Goal: Task Accomplishment & Management: Use online tool/utility

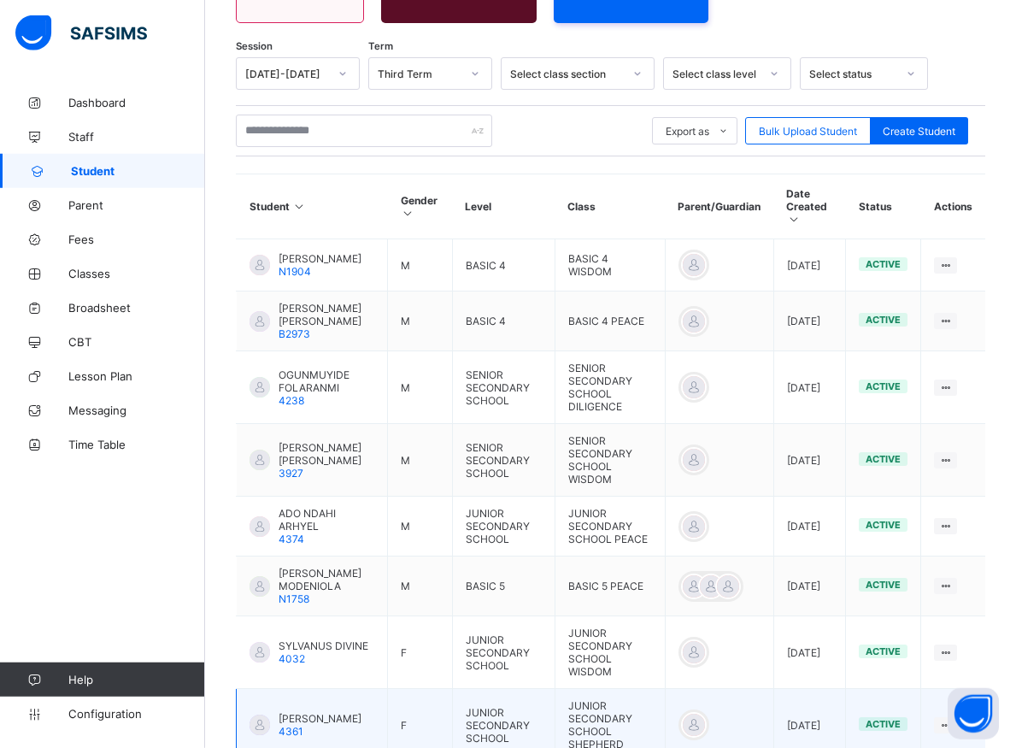
scroll to position [145, 0]
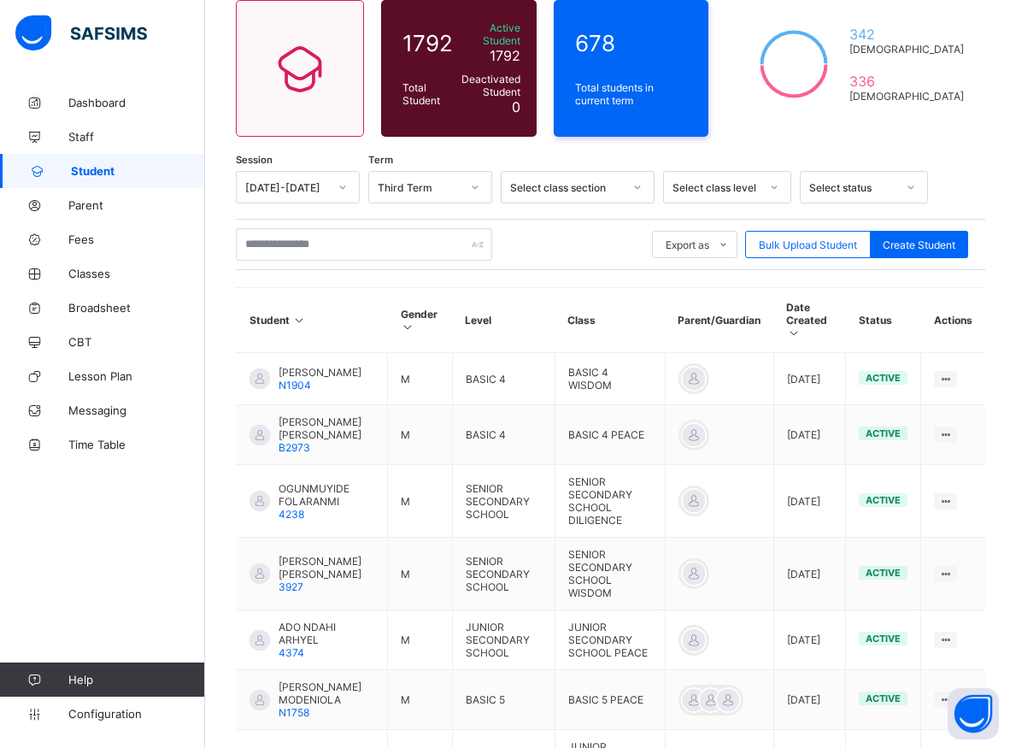
click at [215, 492] on div "Student 1792 Total Student Active Student 1792 Deactivated Student 0 678 Total …" at bounding box center [610, 525] width 811 height 1170
click at [593, 242] on div "Export as Pdf Report Excel Report Excel Report (LMS) Bulk Upload Student Create…" at bounding box center [611, 244] width 750 height 32
click at [587, 244] on div "Export as Pdf Report Excel Report Excel Report (LMS) Bulk Upload Student Create…" at bounding box center [611, 244] width 750 height 32
click at [538, 268] on div "Session [DATE]-[DATE] Term Third Term Select class section Select class level S…" at bounding box center [611, 628] width 750 height 914
click at [513, 244] on div "Export as Pdf Report Excel Report Excel Report (LMS) Bulk Upload Student Create…" at bounding box center [611, 244] width 750 height 32
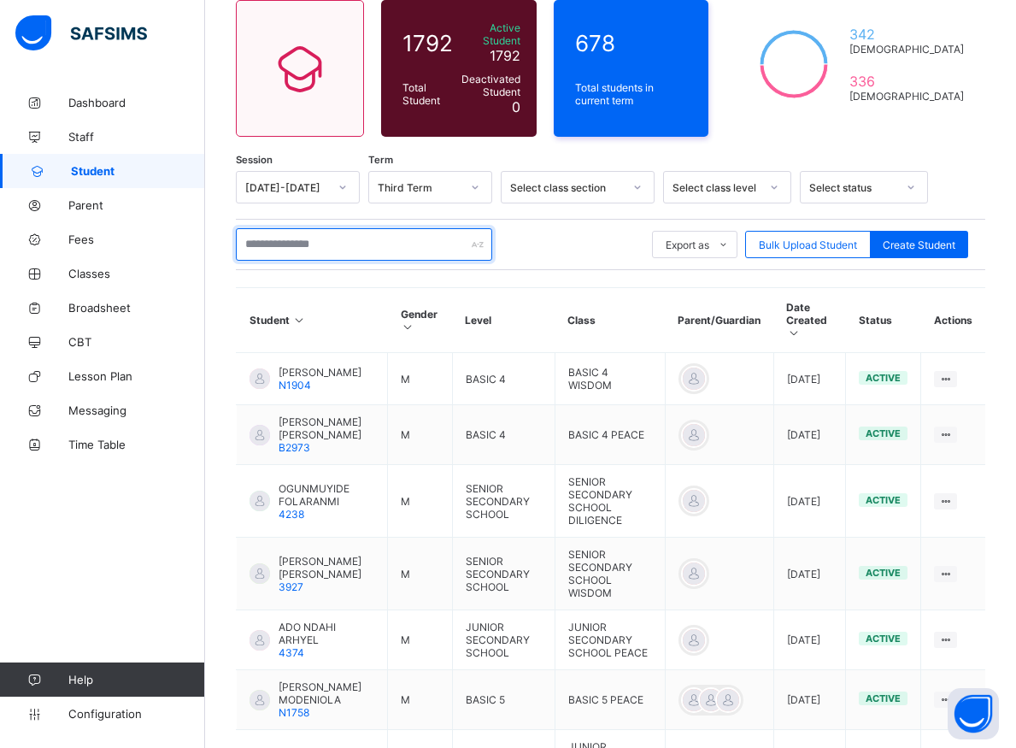
click at [335, 236] on input "text" at bounding box center [364, 244] width 256 height 32
click at [323, 239] on input "text" at bounding box center [364, 244] width 256 height 32
click at [603, 275] on div "Session [DATE]-[DATE] Term Third Term Select class section Select class level S…" at bounding box center [611, 628] width 750 height 914
click at [567, 248] on div "Export as Pdf Report Excel Report Excel Report (LMS) Bulk Upload Student Create…" at bounding box center [611, 244] width 750 height 32
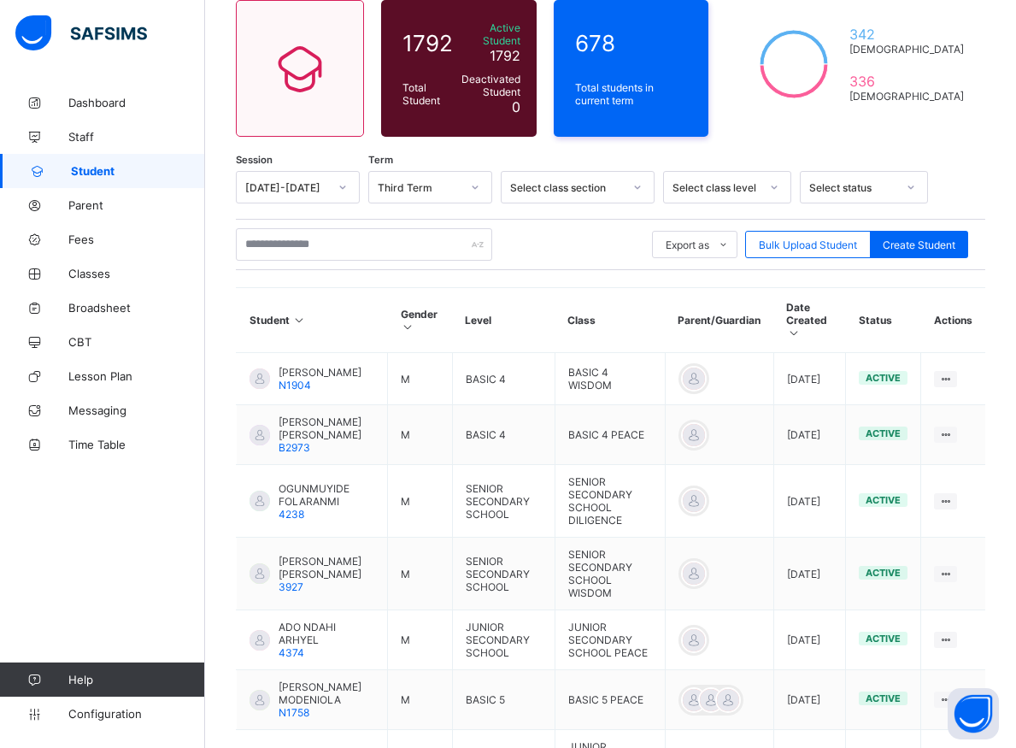
click at [567, 248] on div "Export as Pdf Report Excel Report Excel Report (LMS) Bulk Upload Student Create…" at bounding box center [611, 244] width 750 height 32
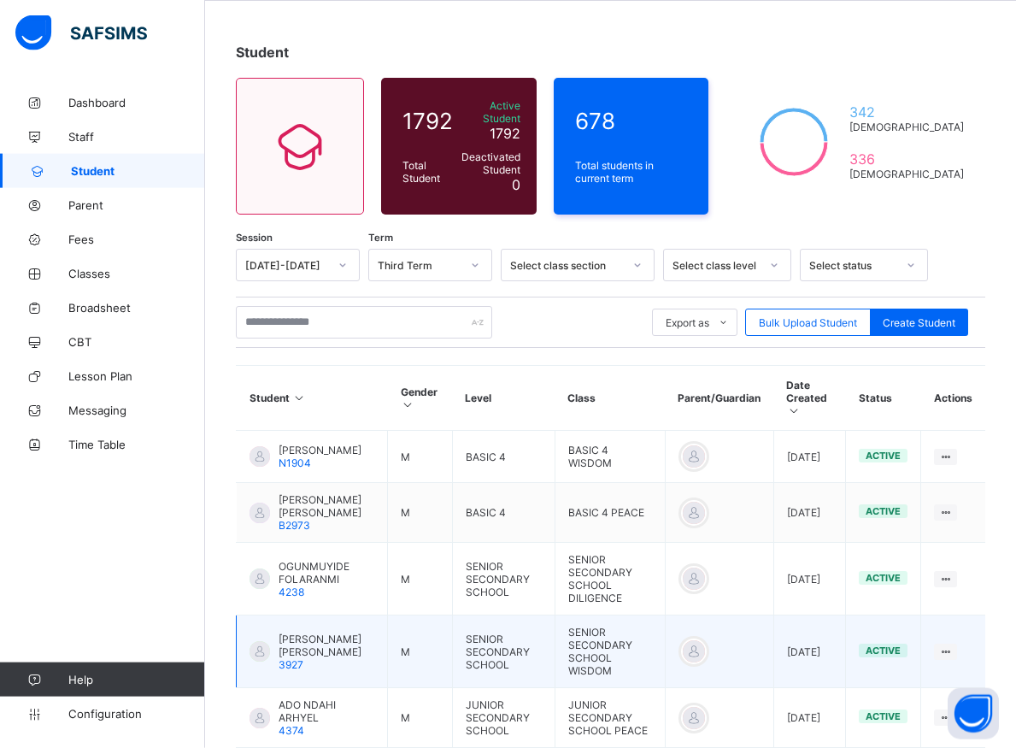
scroll to position [0, 0]
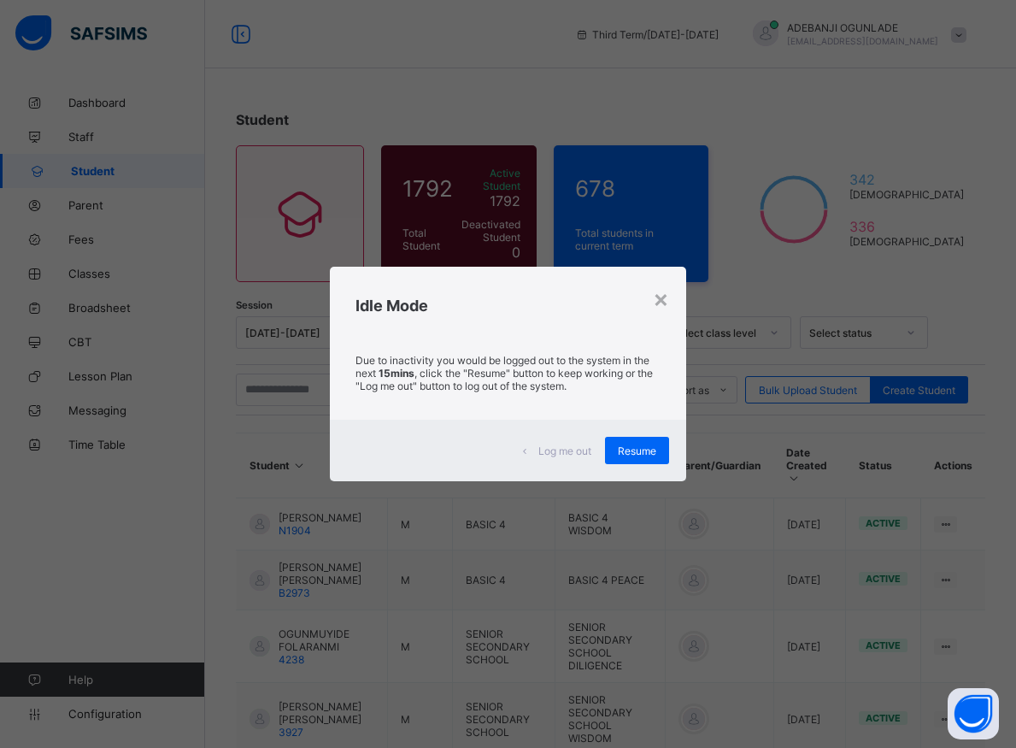
drag, startPoint x: 667, startPoint y: 296, endPoint x: 676, endPoint y: 279, distance: 18.8
click at [669, 293] on div "×" at bounding box center [661, 298] width 16 height 29
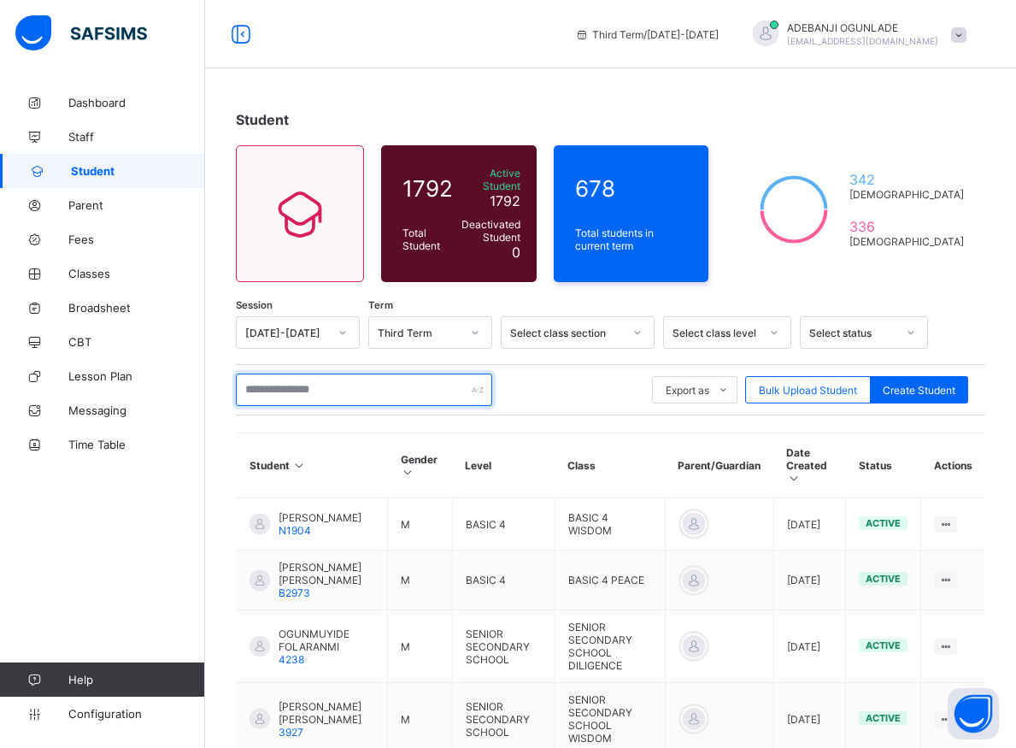
click at [285, 387] on input "text" at bounding box center [364, 389] width 256 height 32
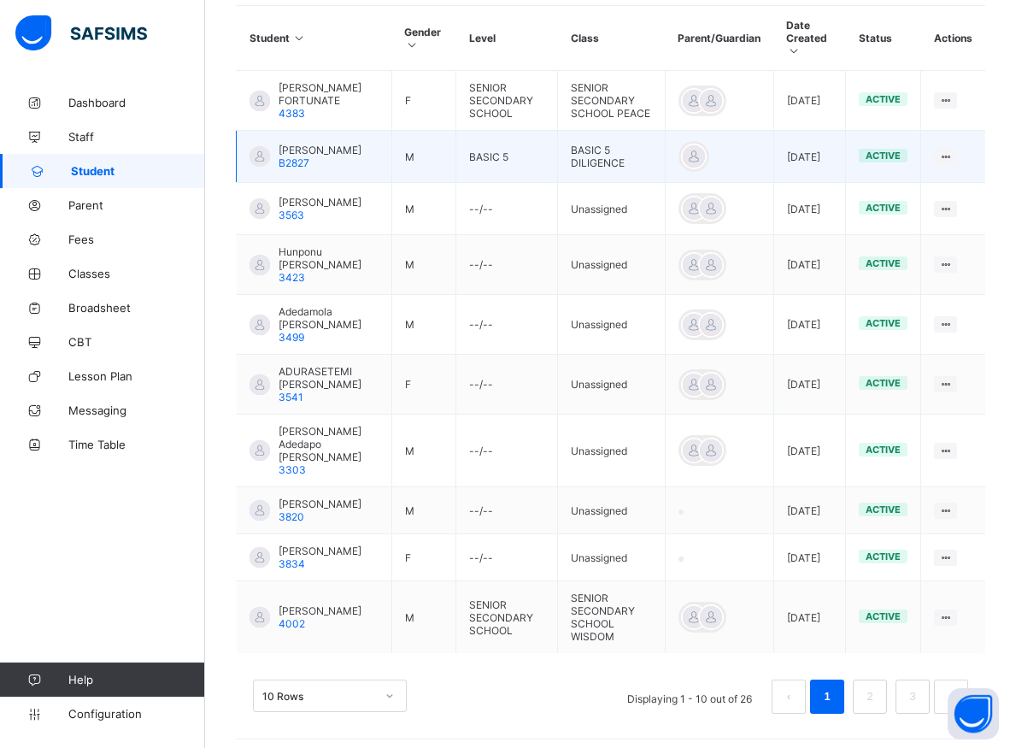
scroll to position [456, 0]
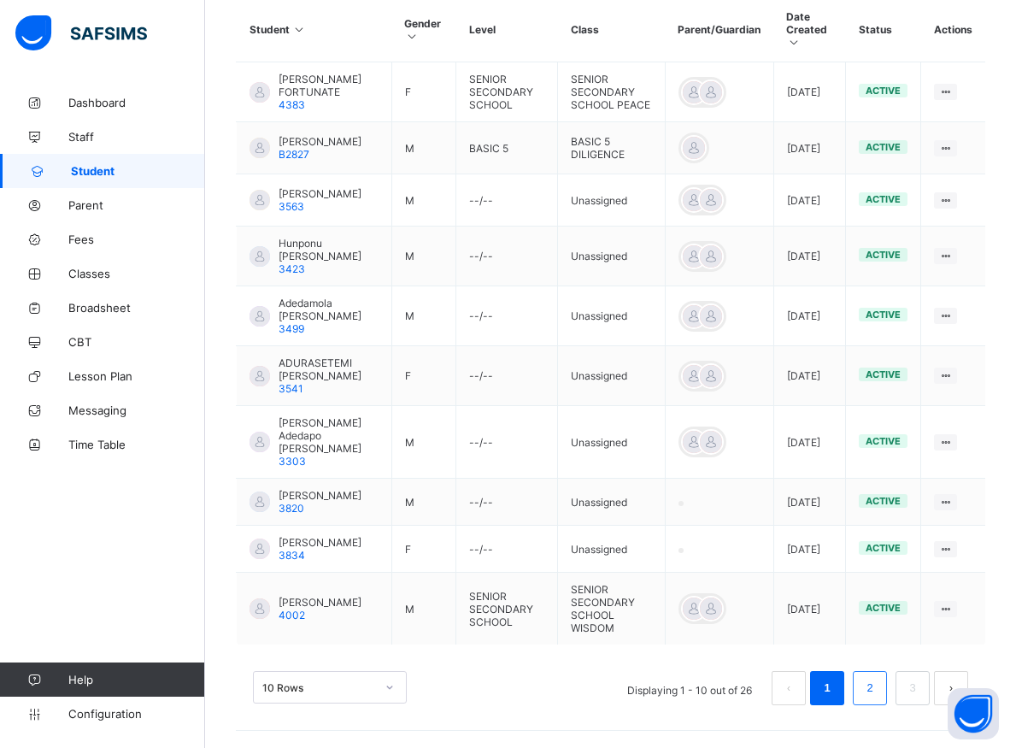
type input "*******"
click at [878, 693] on link "2" at bounding box center [869, 688] width 16 height 22
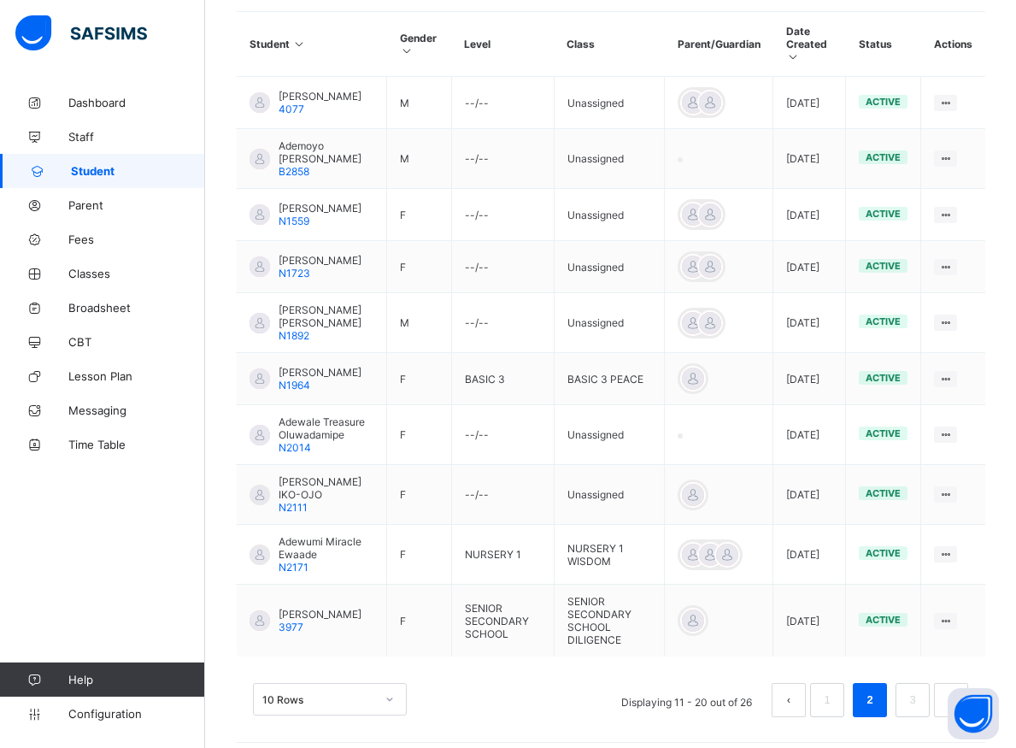
scroll to position [448, 0]
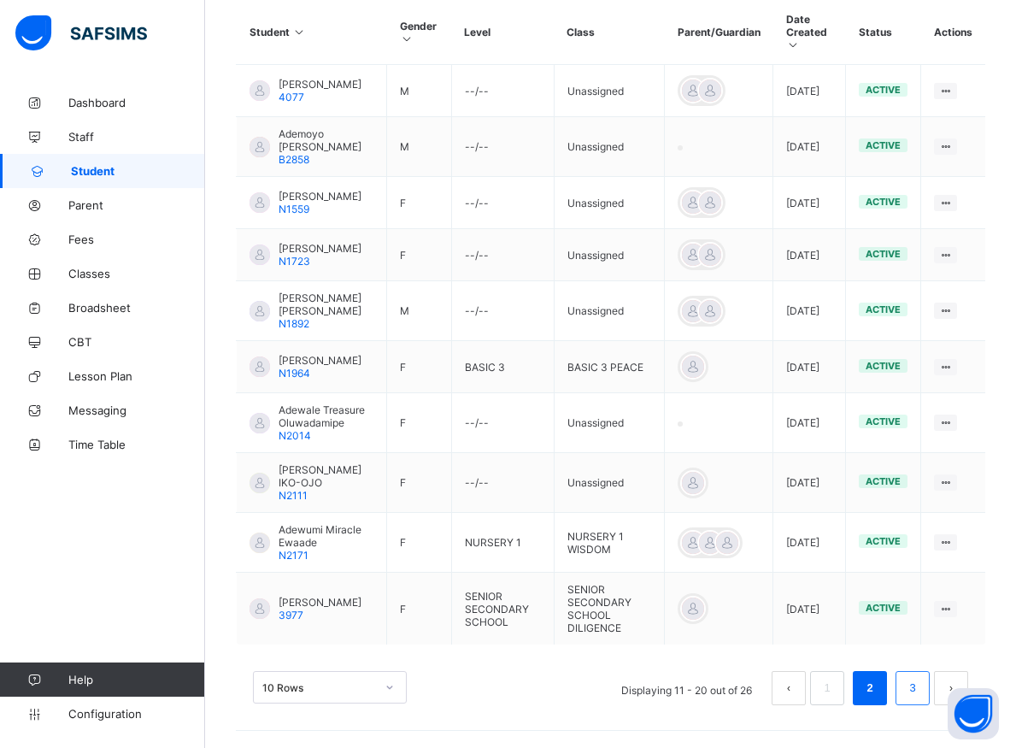
click at [920, 687] on link "3" at bounding box center [912, 688] width 16 height 22
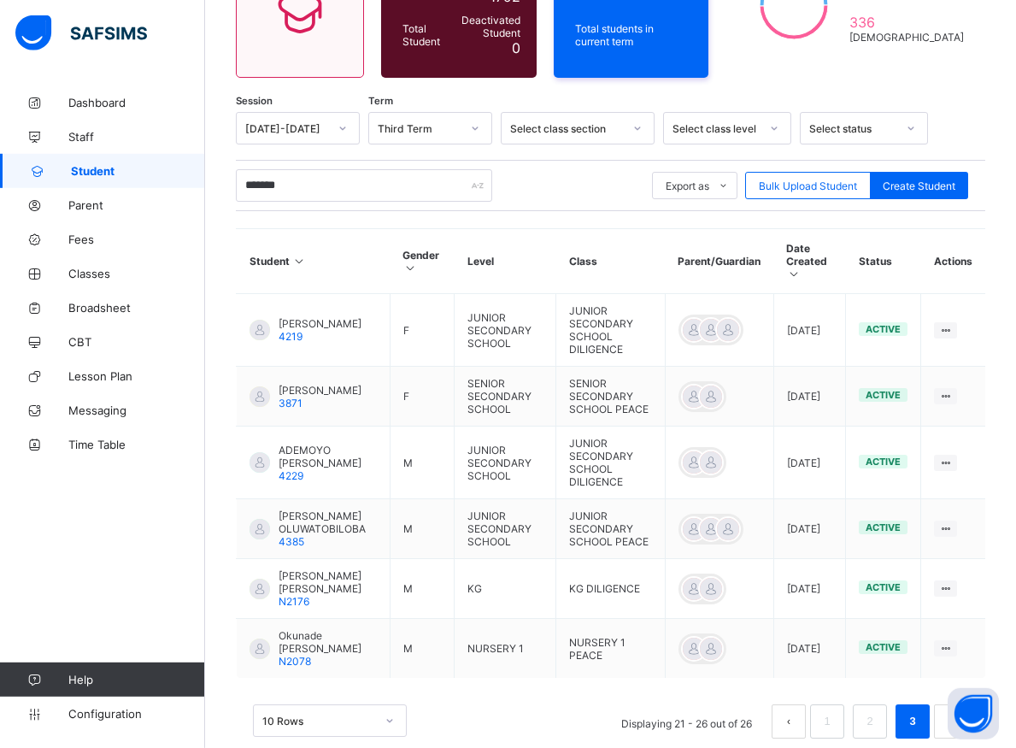
scroll to position [216, 0]
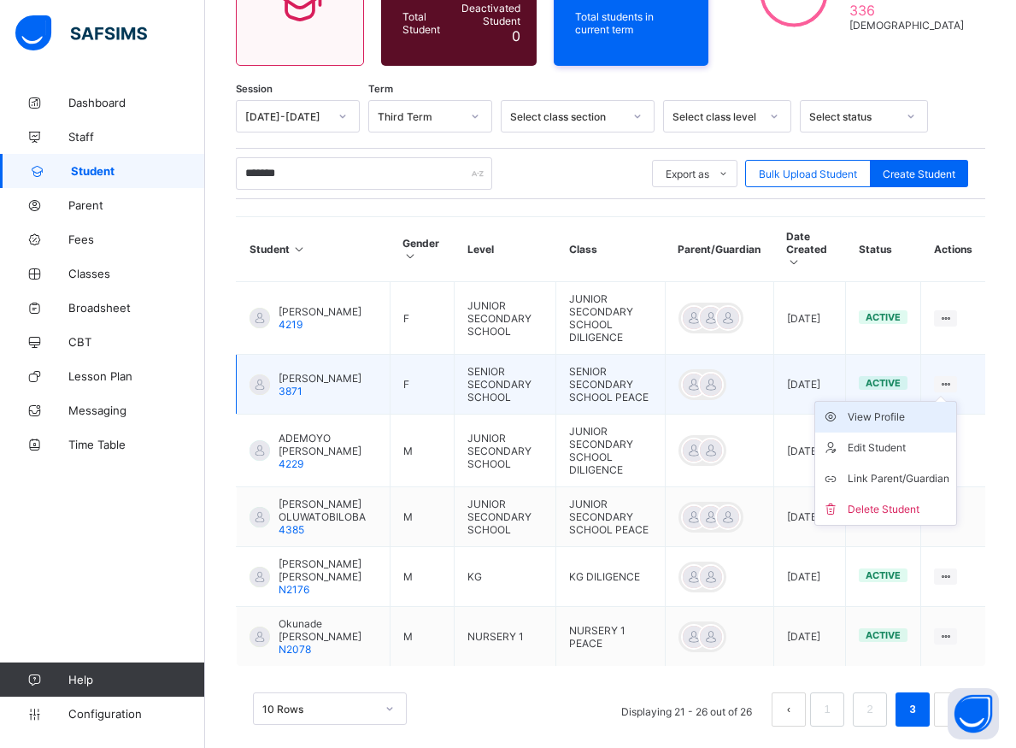
click at [901, 409] on div "View Profile" at bounding box center [899, 417] width 102 height 17
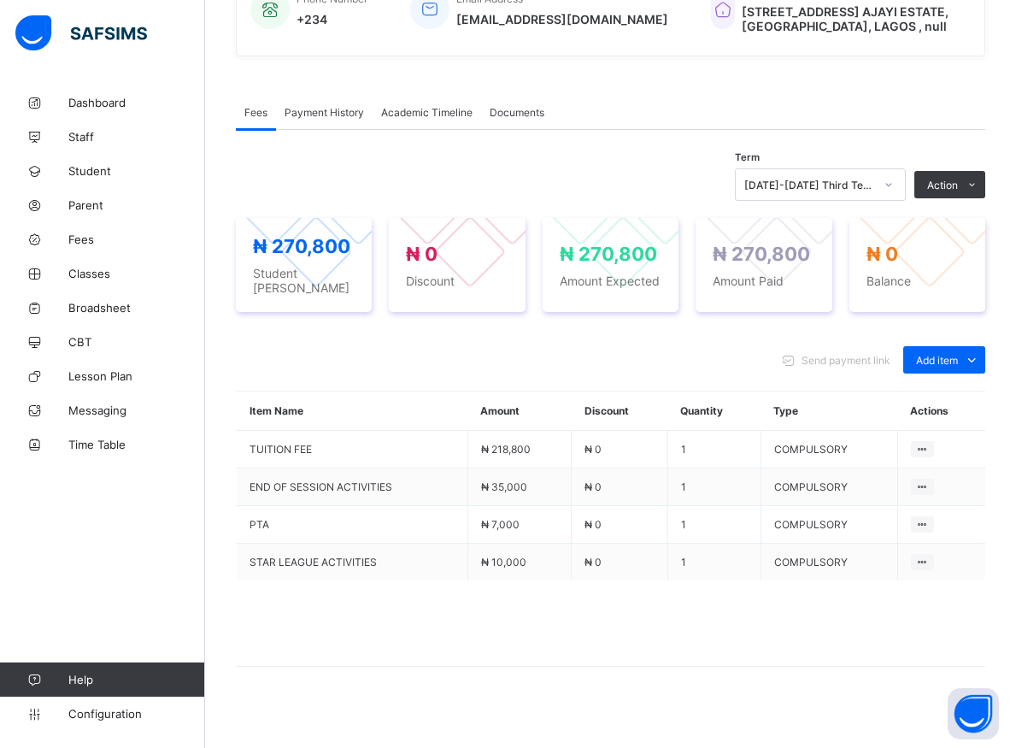
scroll to position [461, 0]
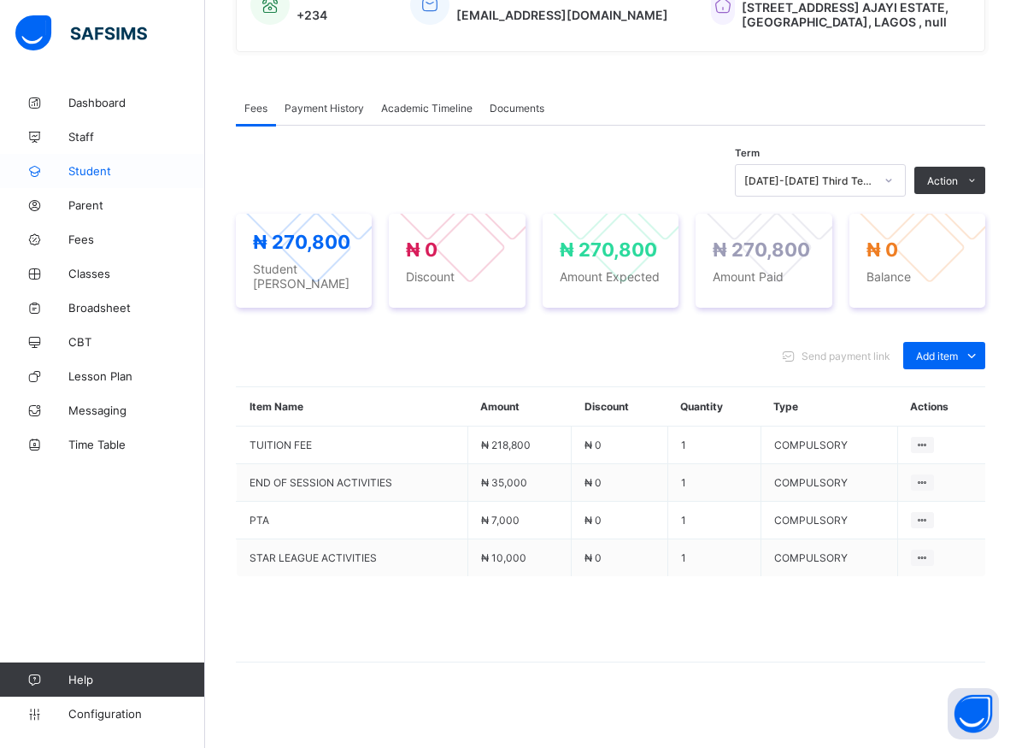
click at [86, 173] on span "Student" at bounding box center [136, 171] width 137 height 14
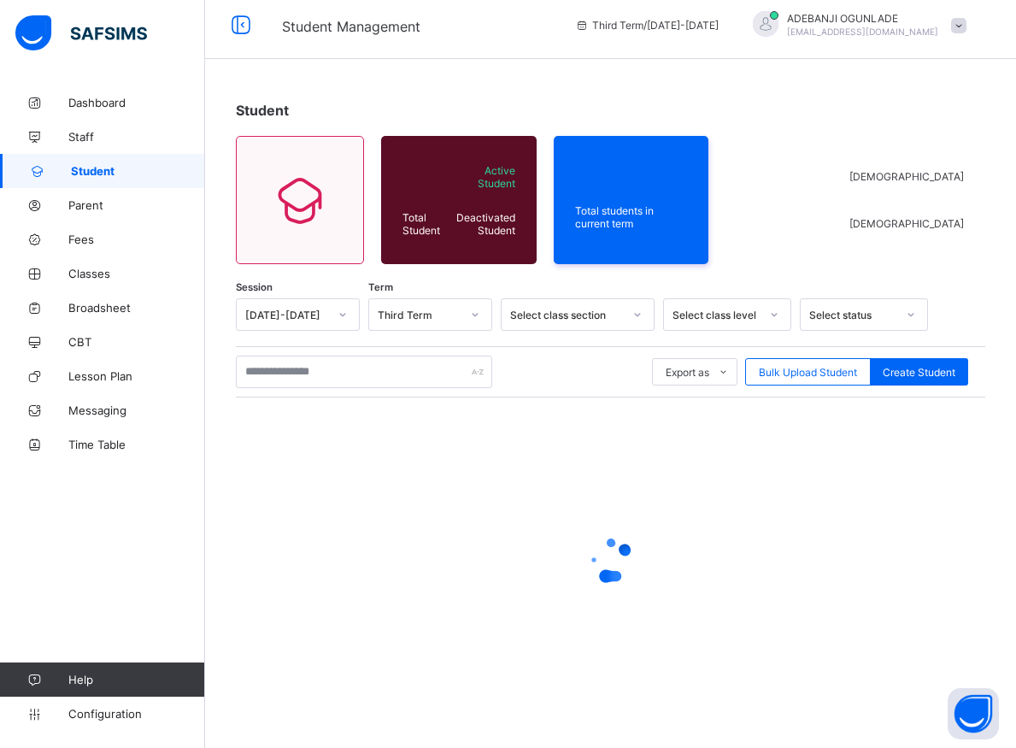
scroll to position [9, 0]
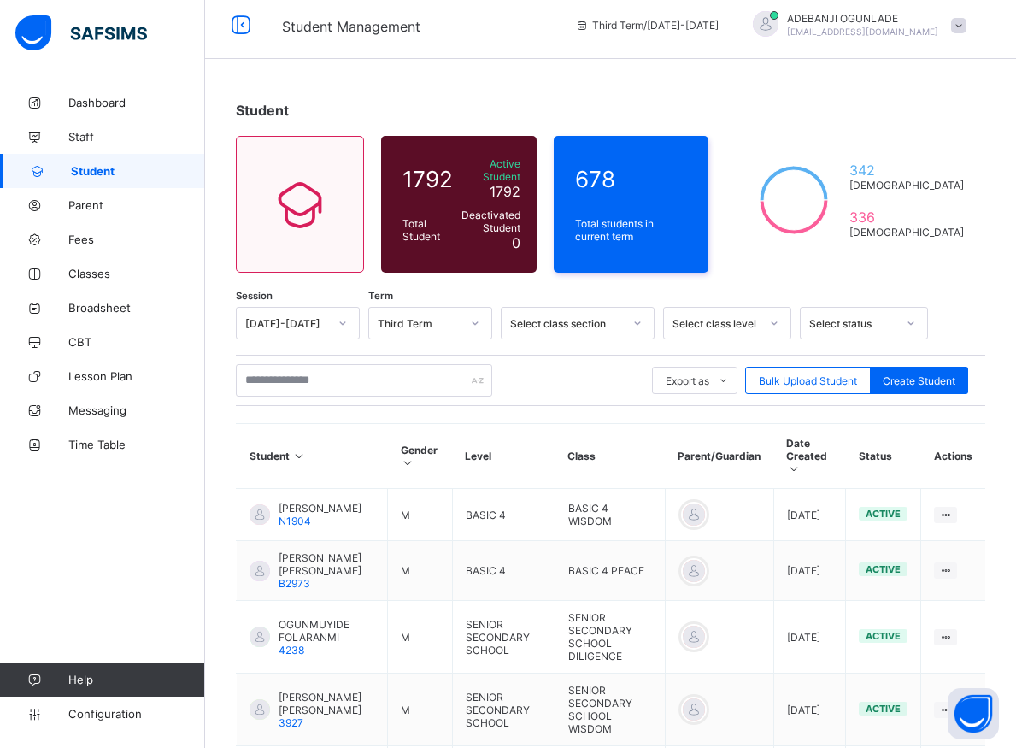
click at [347, 317] on icon at bounding box center [343, 323] width 10 height 17
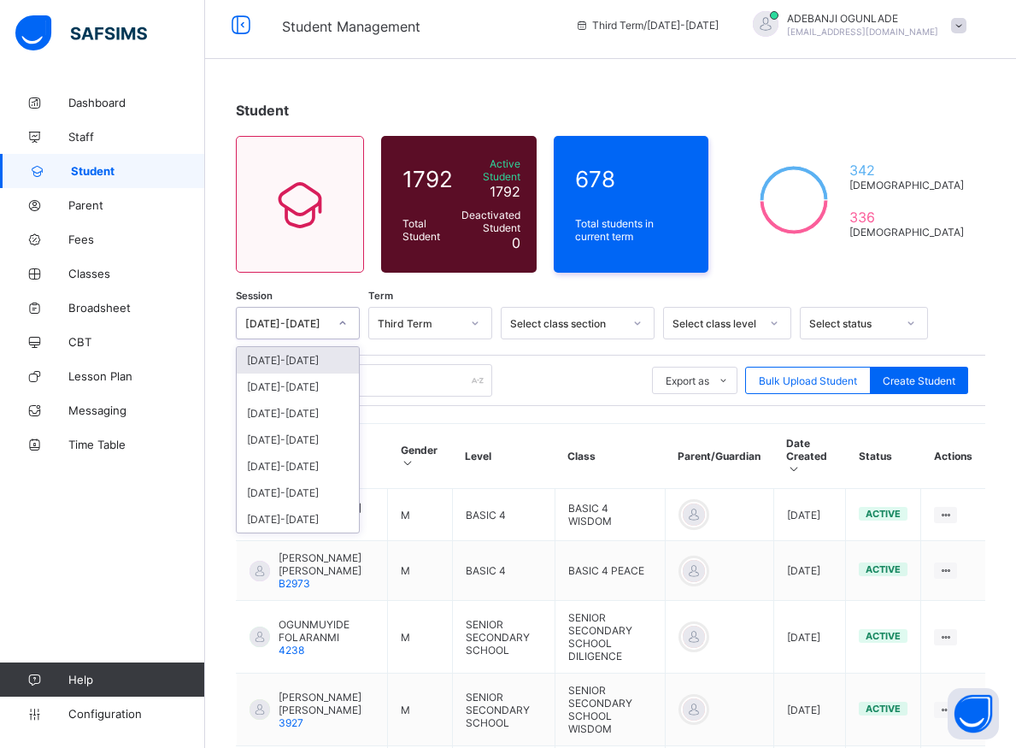
click at [274, 351] on div "[DATE]-[DATE]" at bounding box center [298, 360] width 122 height 26
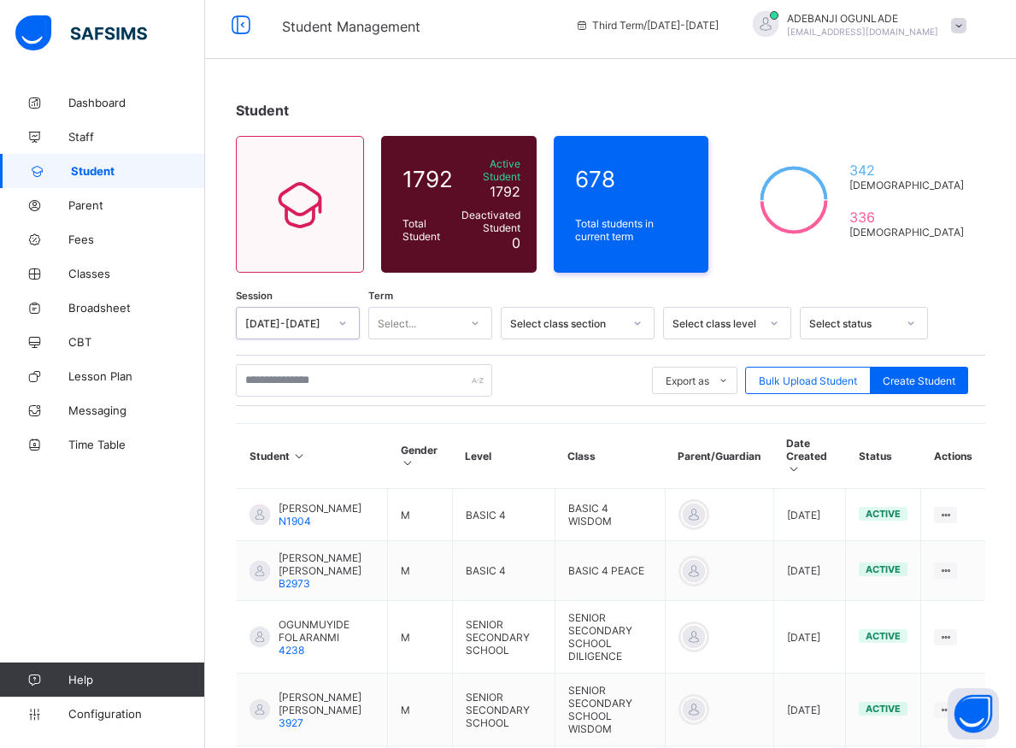
click at [474, 318] on icon at bounding box center [475, 323] width 10 height 17
click at [413, 354] on div "First Term" at bounding box center [430, 360] width 122 height 26
click at [314, 381] on input "text" at bounding box center [364, 380] width 256 height 32
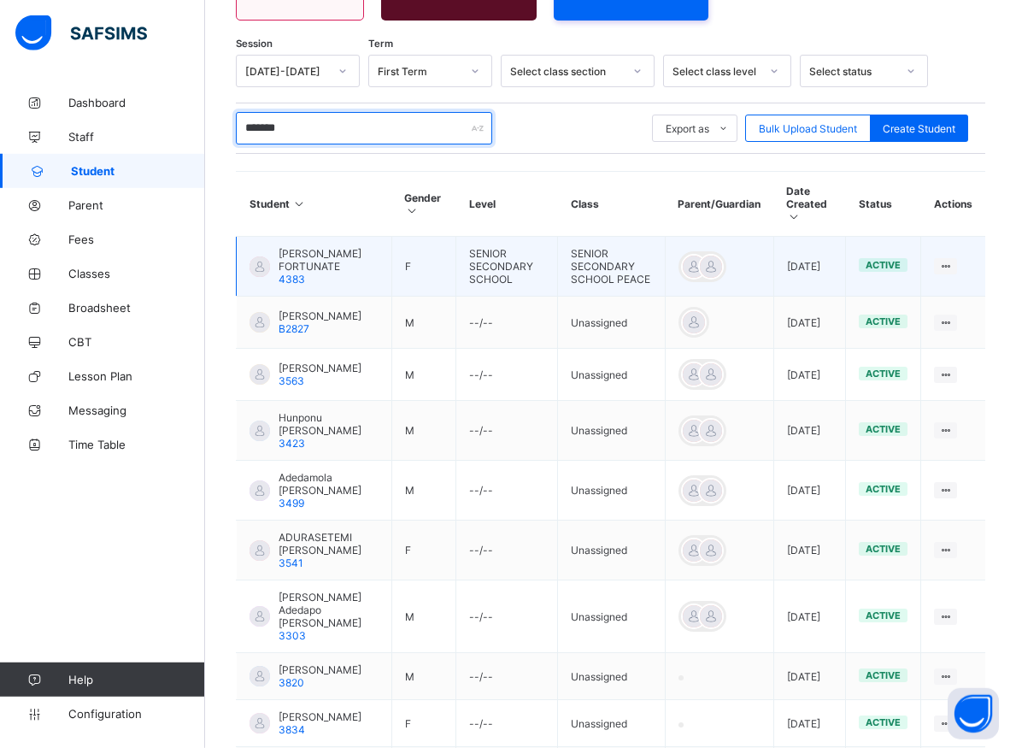
scroll to position [456, 0]
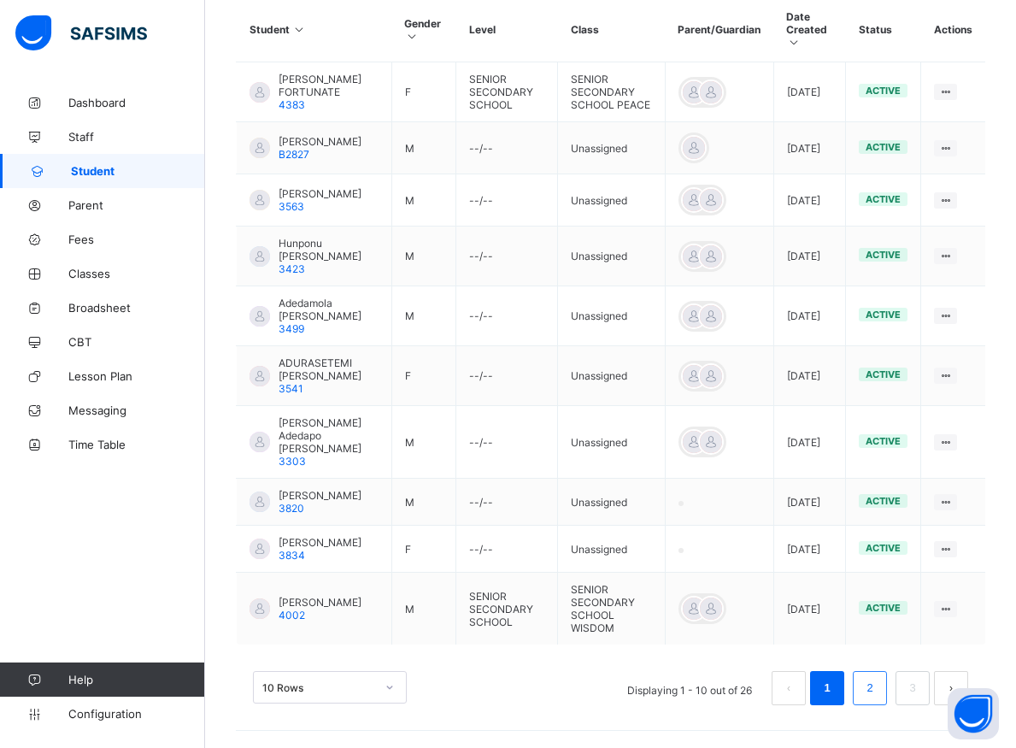
type input "*******"
click at [878, 688] on link "2" at bounding box center [869, 688] width 16 height 22
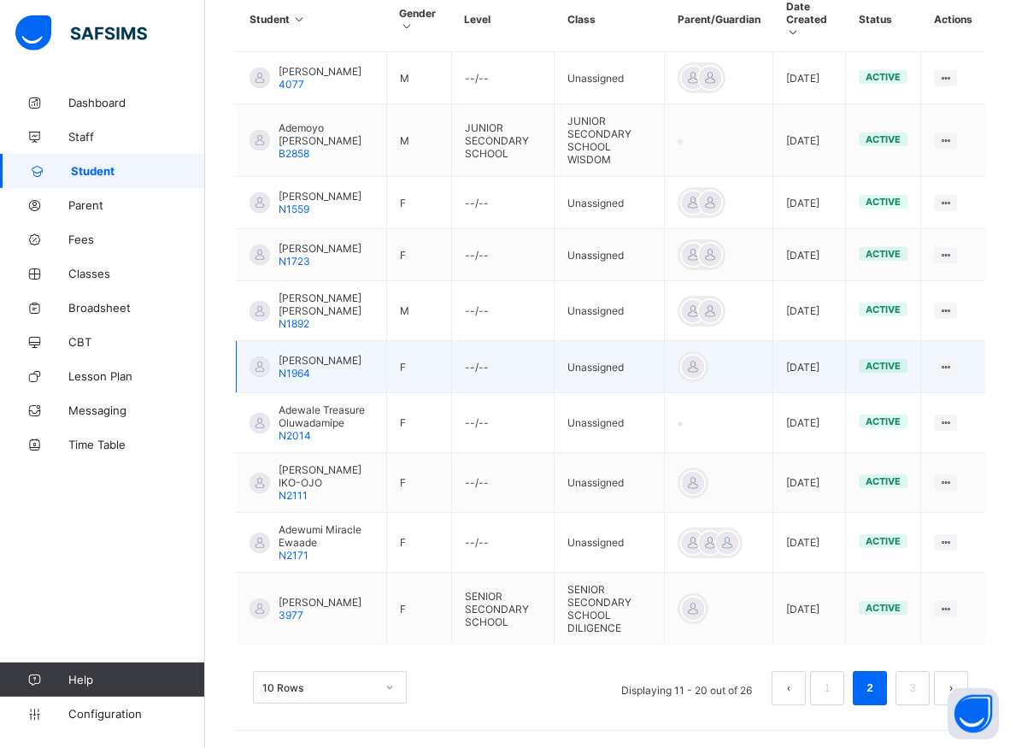
scroll to position [461, 0]
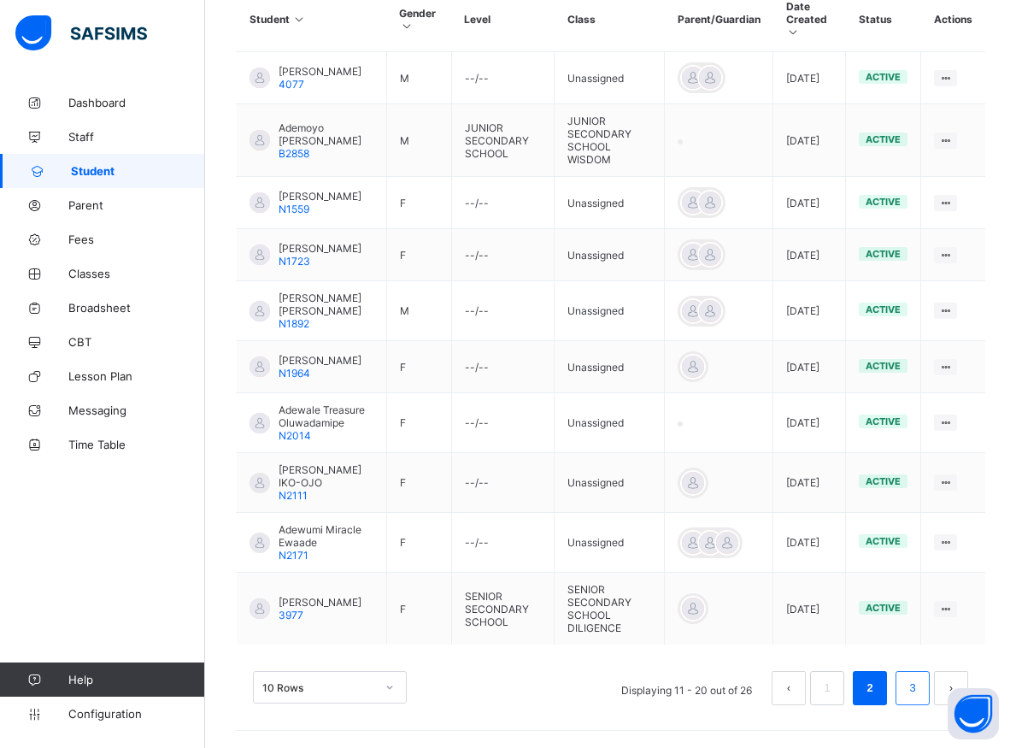
click at [920, 688] on link "3" at bounding box center [912, 688] width 16 height 22
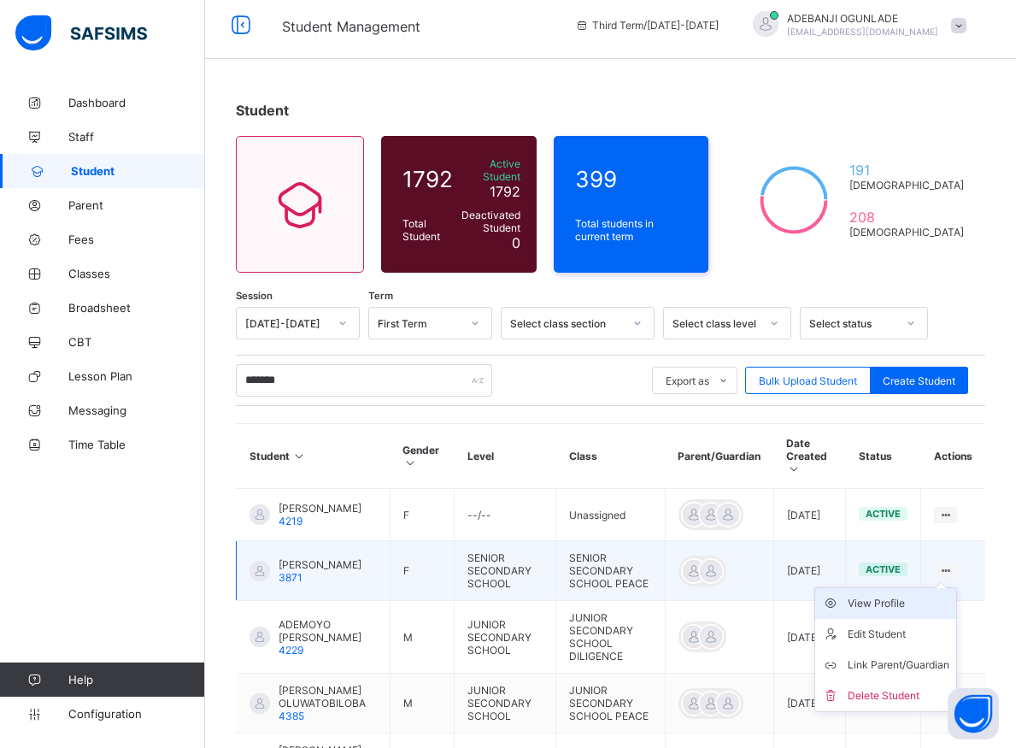
click at [920, 595] on div "View Profile" at bounding box center [899, 603] width 102 height 17
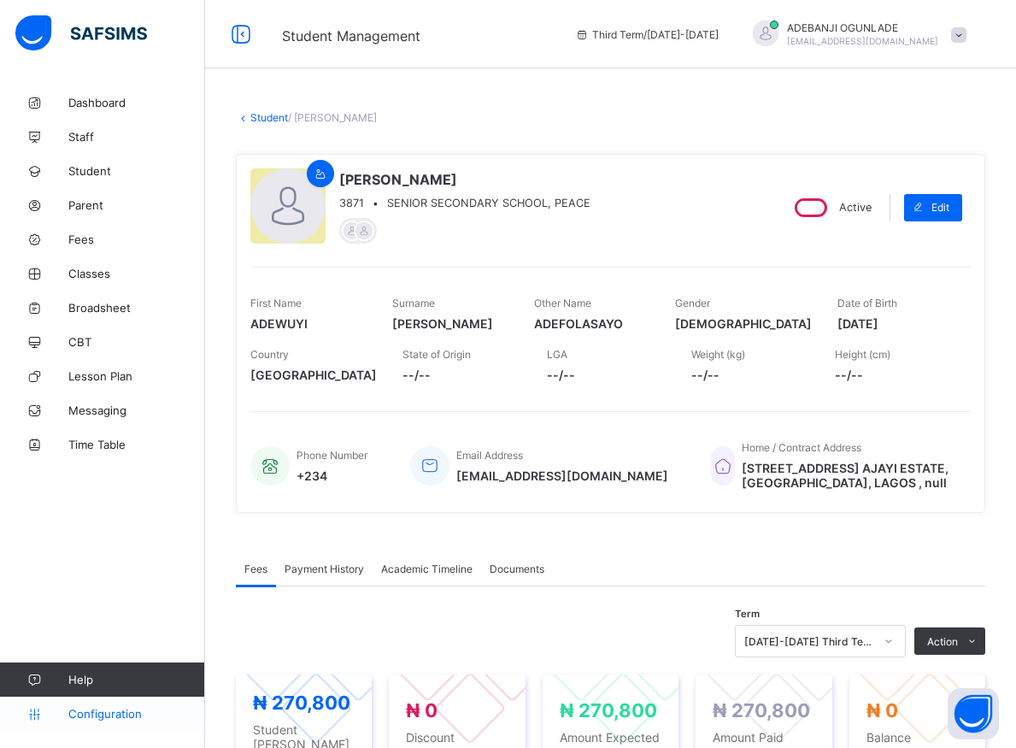
click at [86, 713] on span "Configuration" at bounding box center [136, 714] width 136 height 14
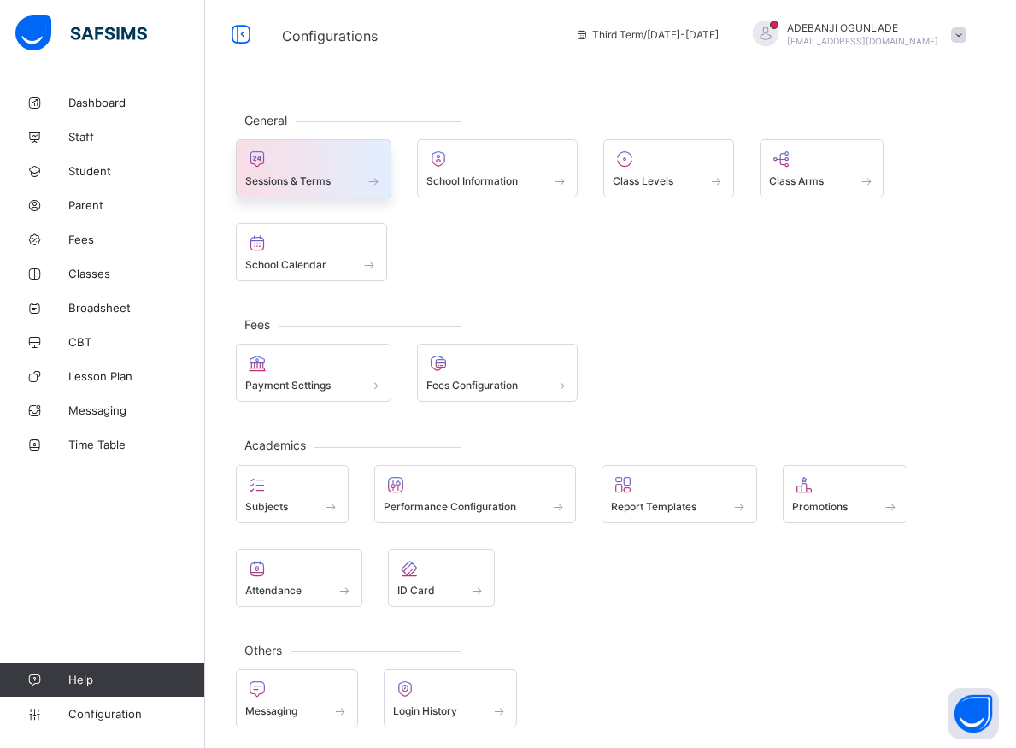
click at [377, 183] on span at bounding box center [373, 180] width 17 height 15
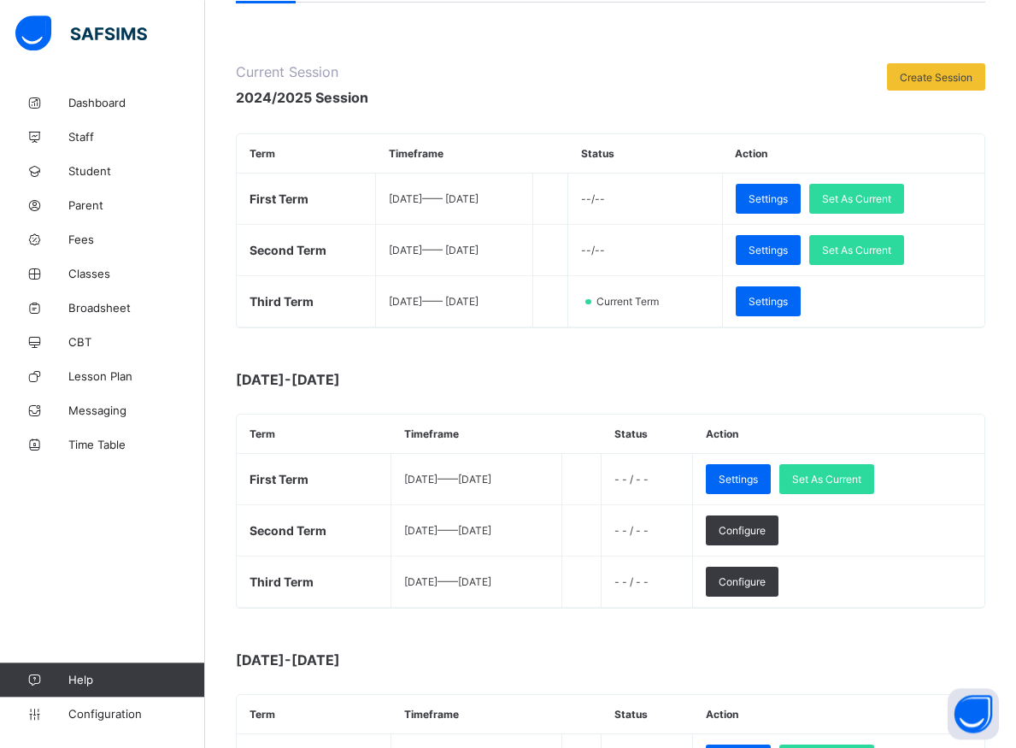
scroll to position [174, 0]
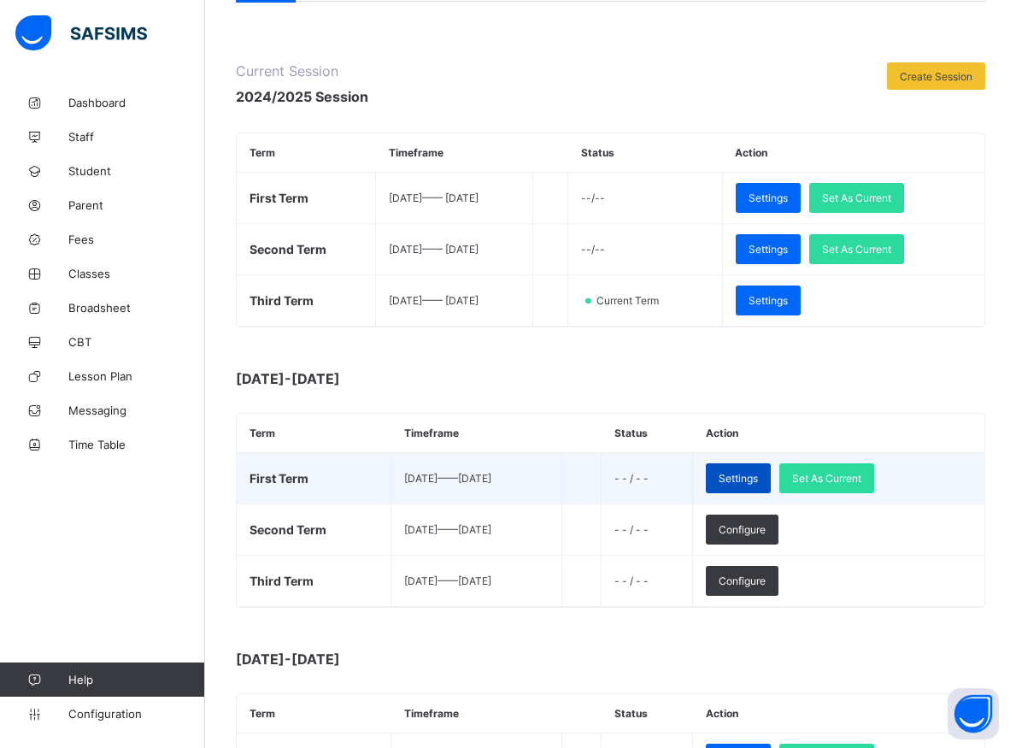
click at [758, 479] on span "Settings" at bounding box center [738, 478] width 39 height 13
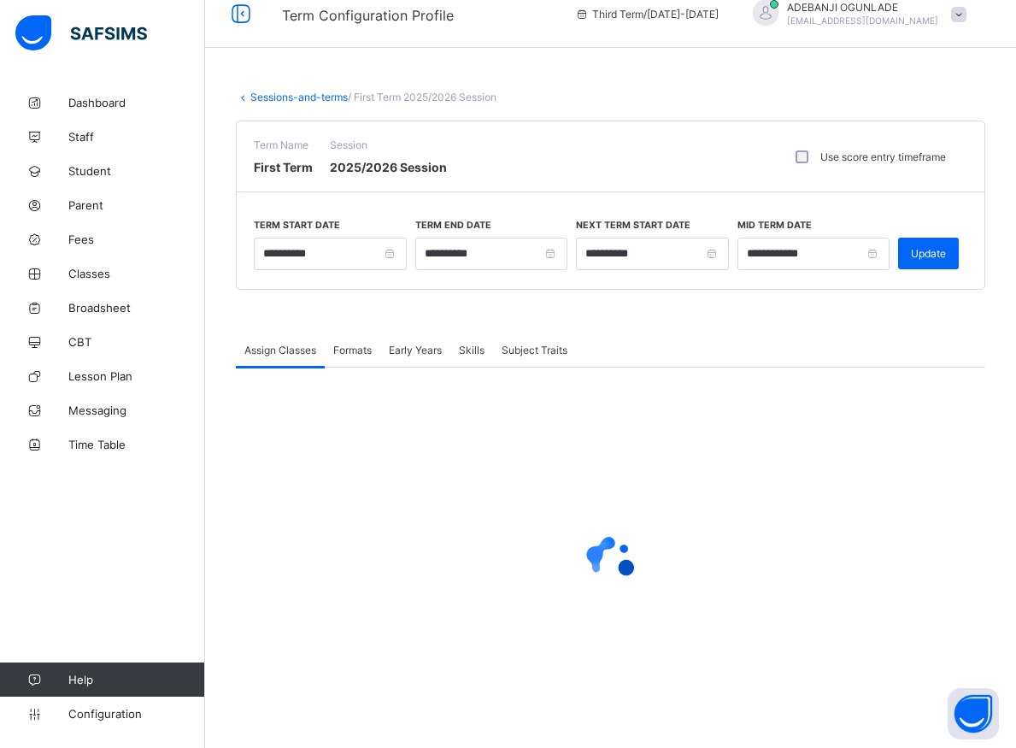
scroll to position [15, 0]
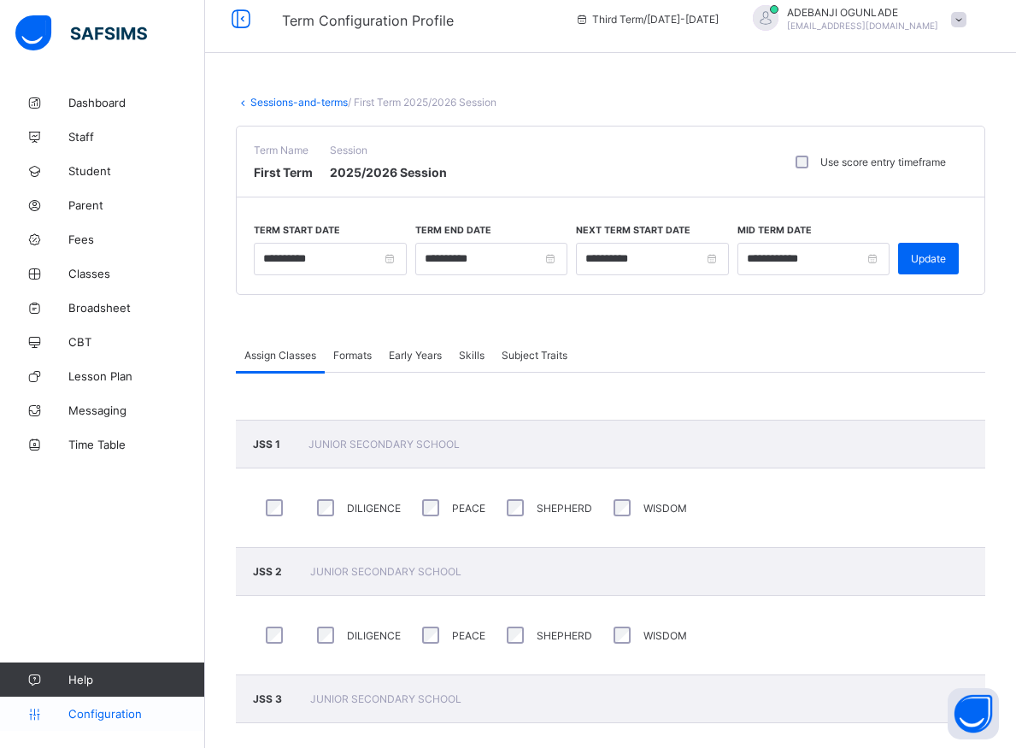
click at [97, 707] on span "Configuration" at bounding box center [136, 714] width 136 height 14
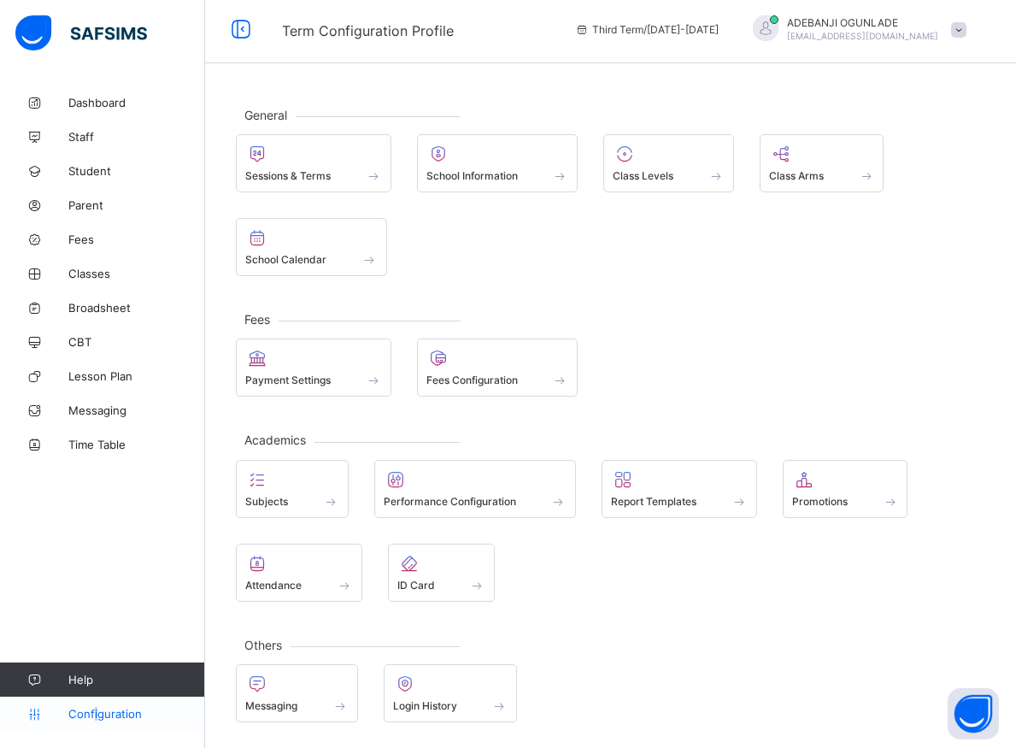
scroll to position [5, 0]
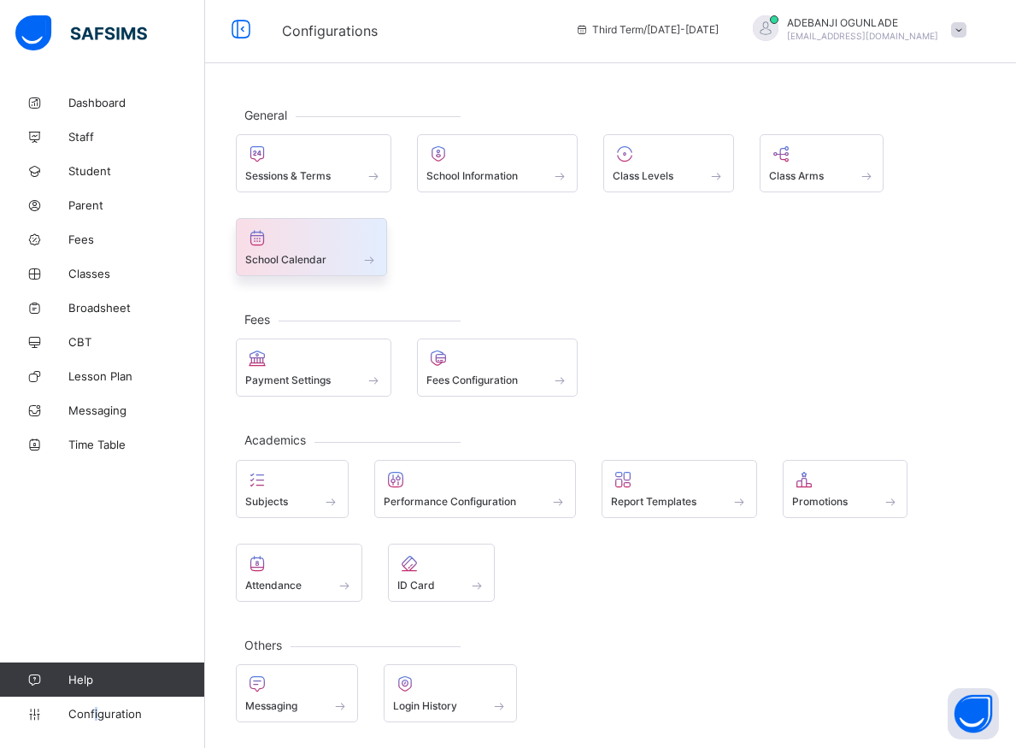
click at [367, 259] on span at bounding box center [369, 259] width 17 height 15
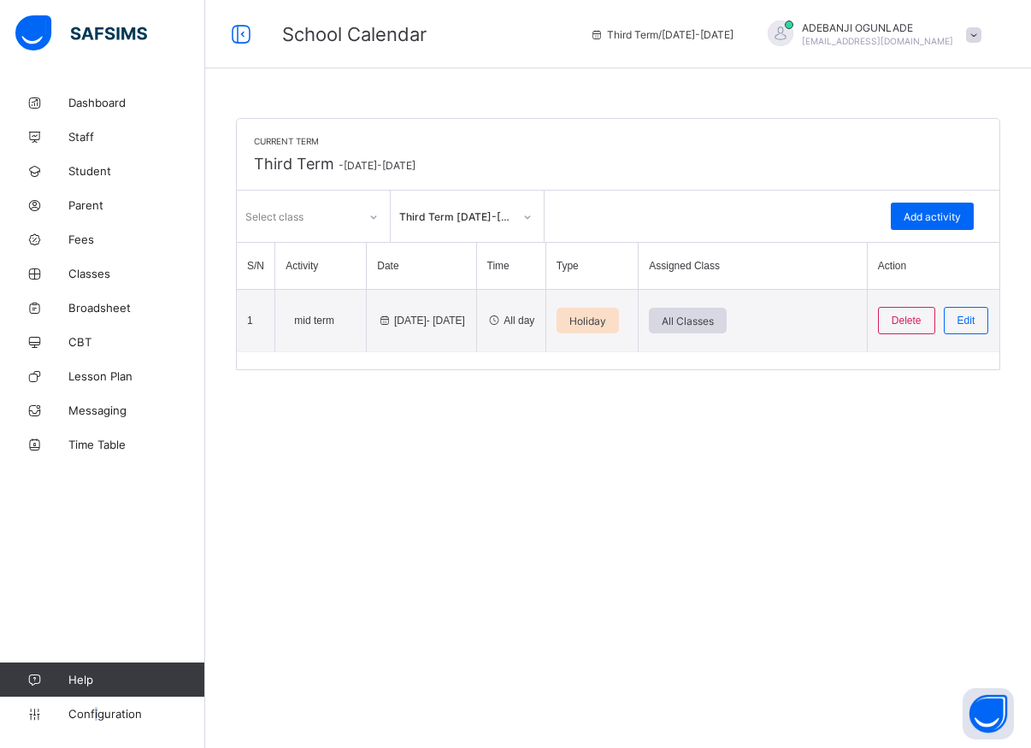
click at [525, 216] on icon at bounding box center [527, 217] width 10 height 17
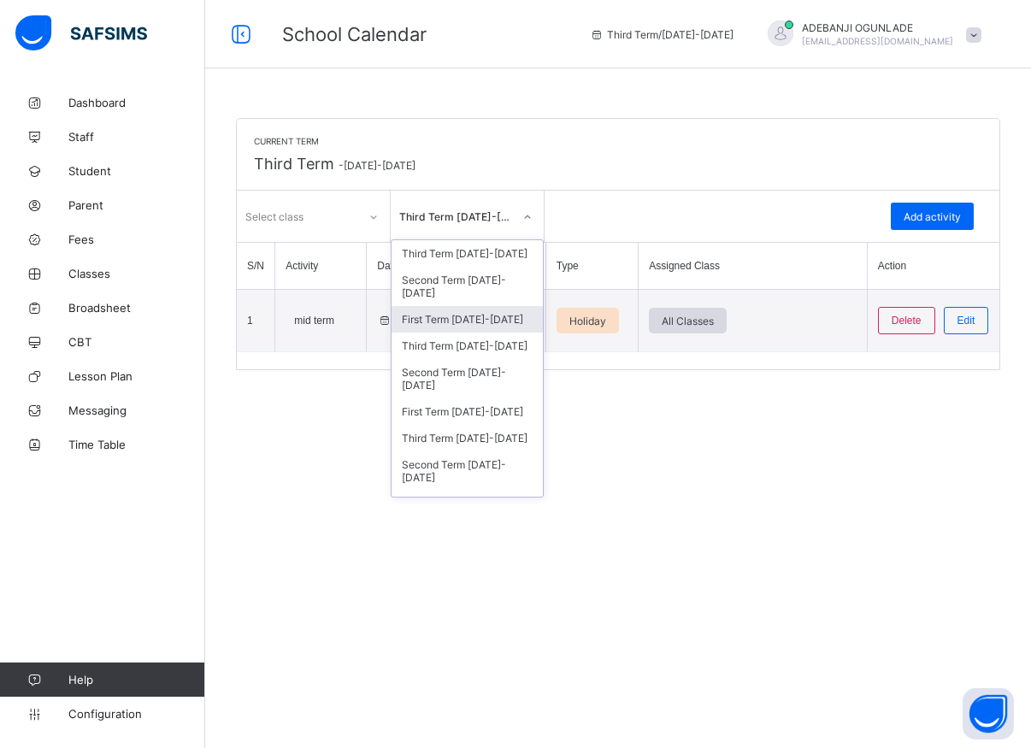
click at [446, 320] on div "First Term [DATE]-[DATE]" at bounding box center [466, 319] width 151 height 26
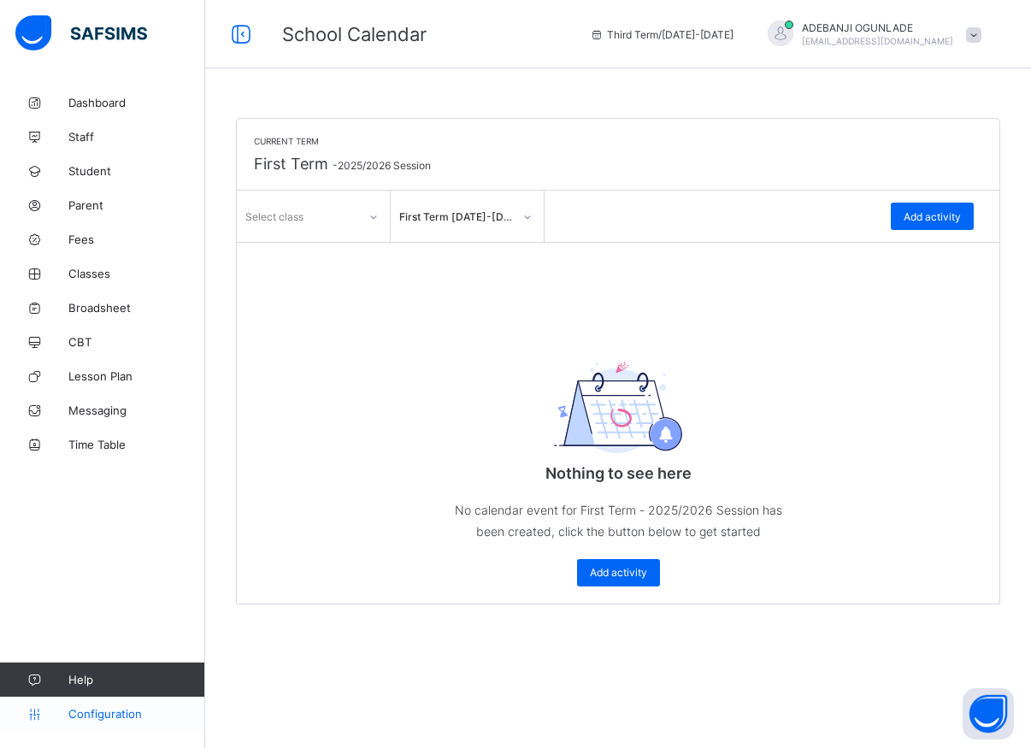
click at [84, 712] on span "Configuration" at bounding box center [136, 714] width 136 height 14
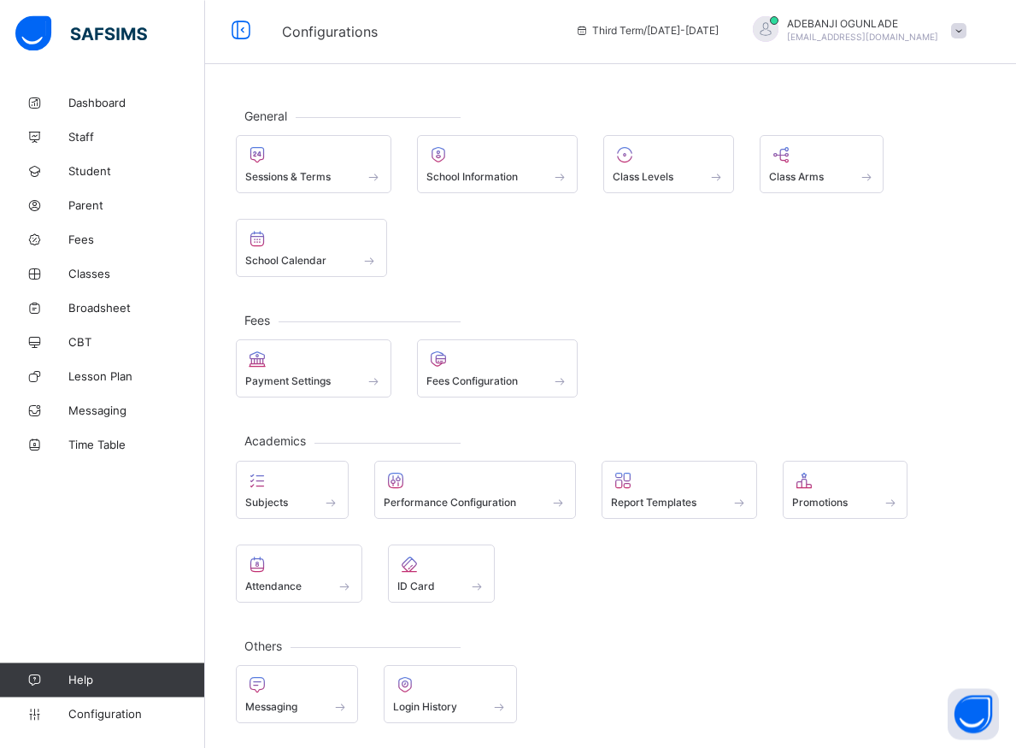
scroll to position [5, 0]
click at [374, 174] on span at bounding box center [373, 175] width 17 height 15
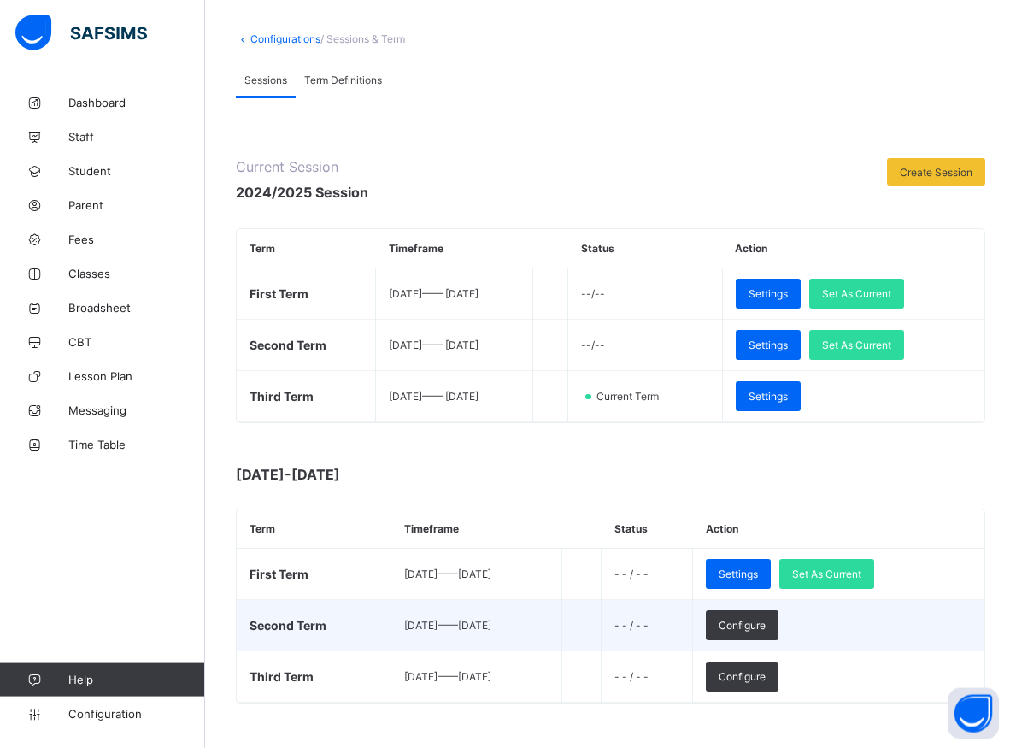
scroll to position [87, 0]
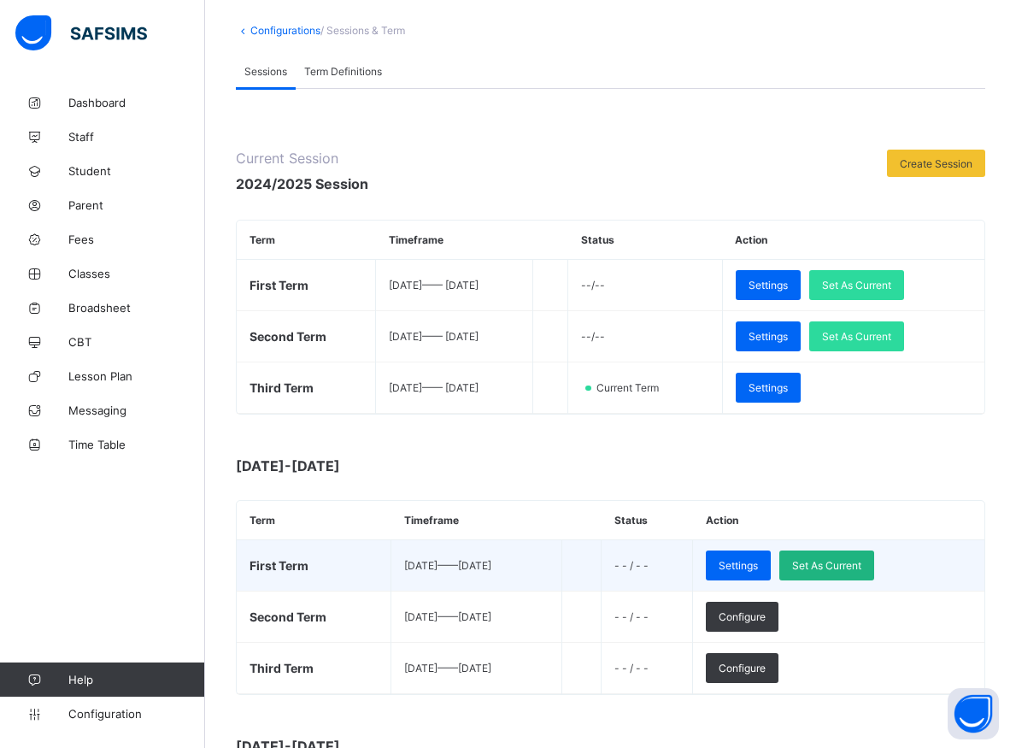
click at [861, 567] on span "Set As Current" at bounding box center [826, 565] width 69 height 13
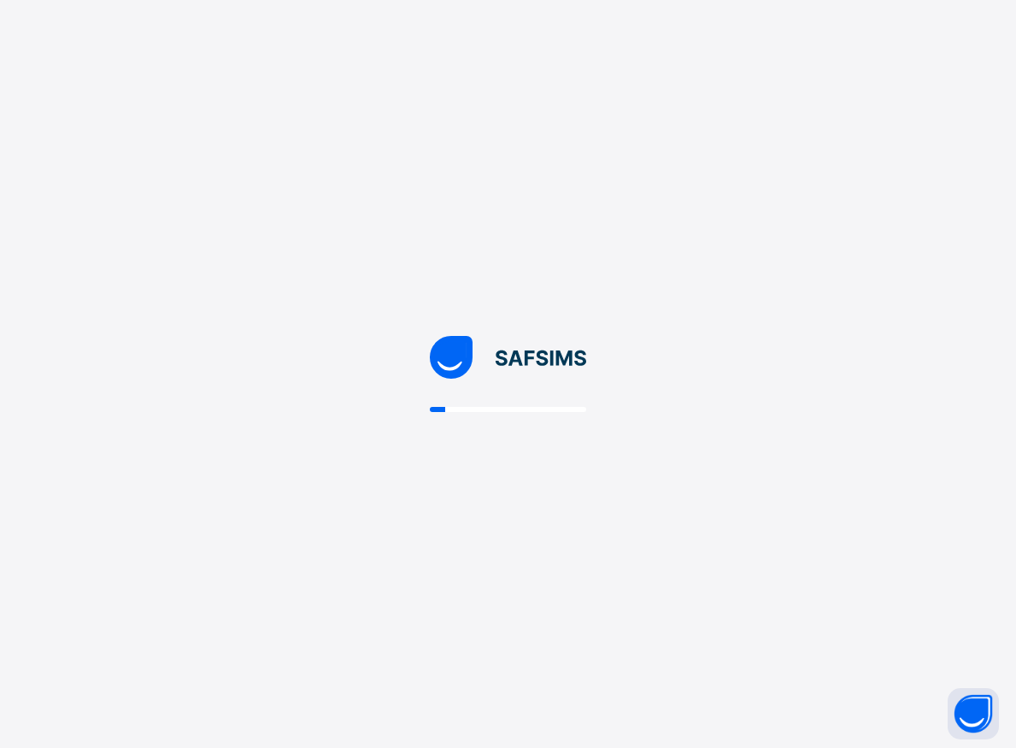
scroll to position [0, 0]
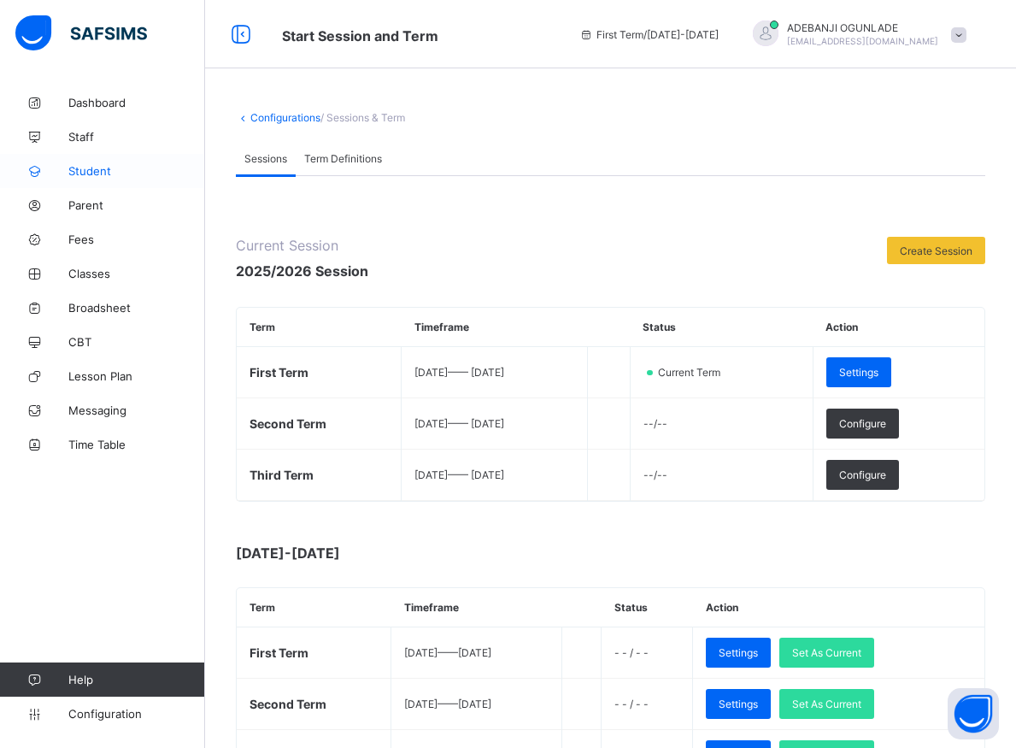
click at [85, 168] on span "Student" at bounding box center [136, 171] width 137 height 14
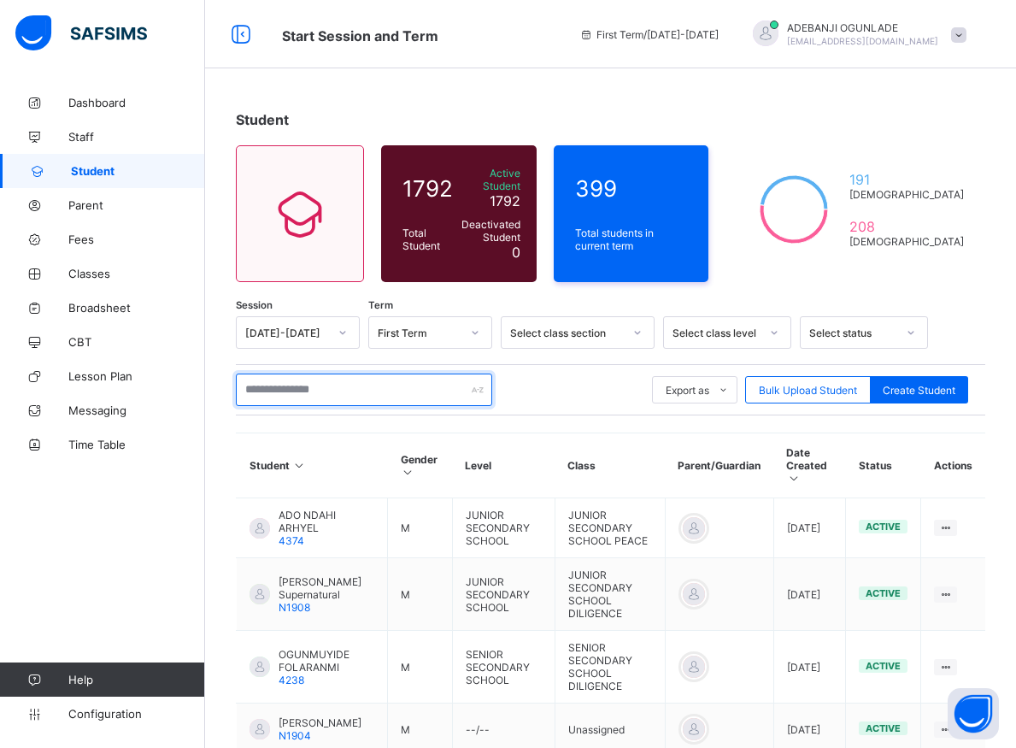
click at [268, 385] on input "text" at bounding box center [364, 389] width 256 height 32
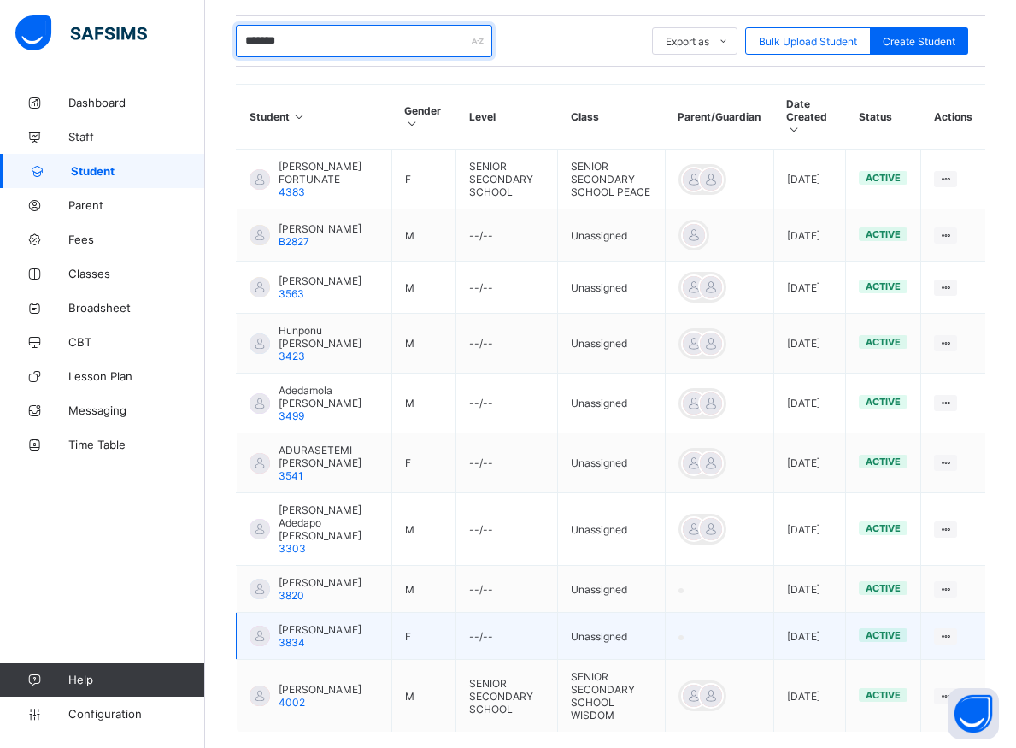
scroll to position [456, 0]
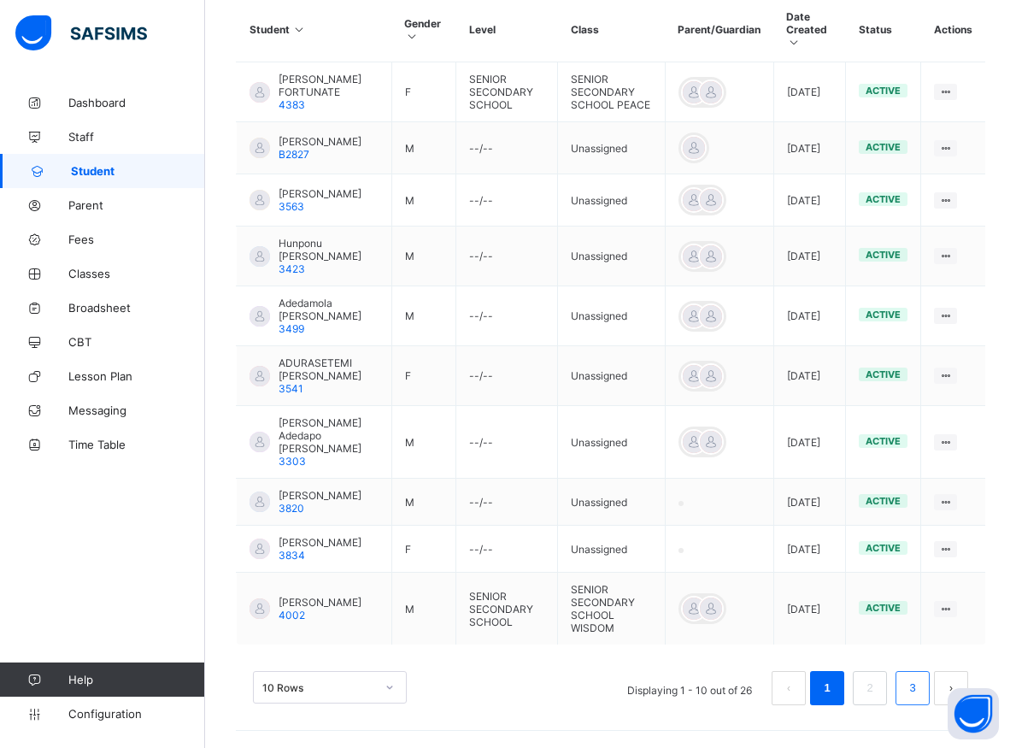
type input "*******"
click at [920, 686] on link "3" at bounding box center [912, 688] width 16 height 22
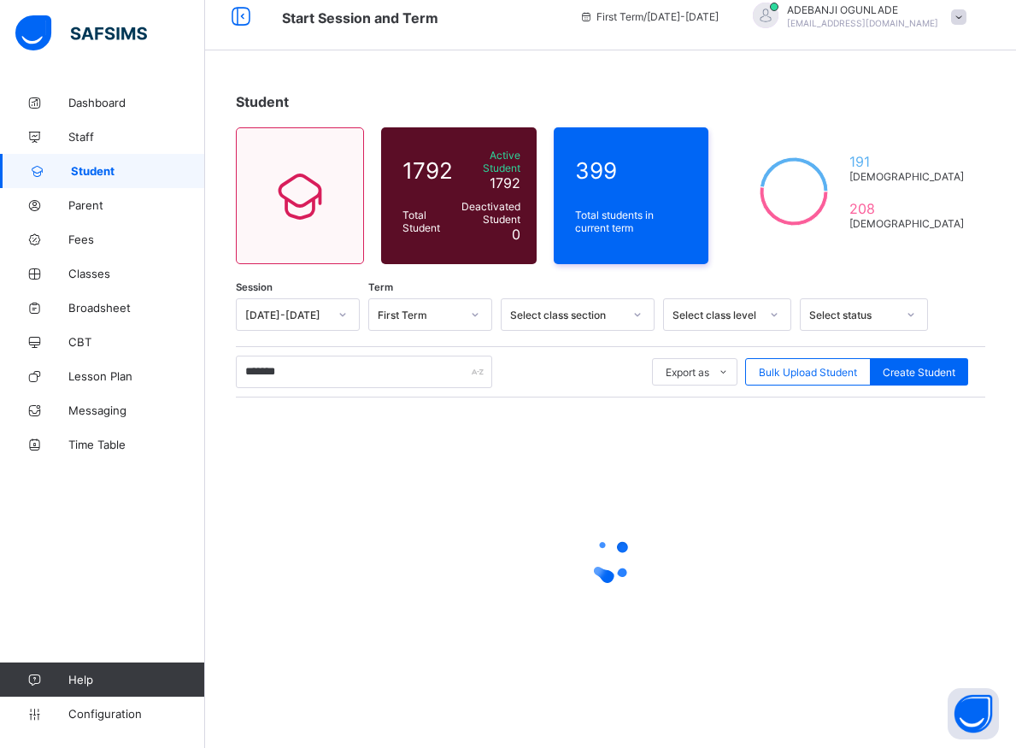
scroll to position [9, 0]
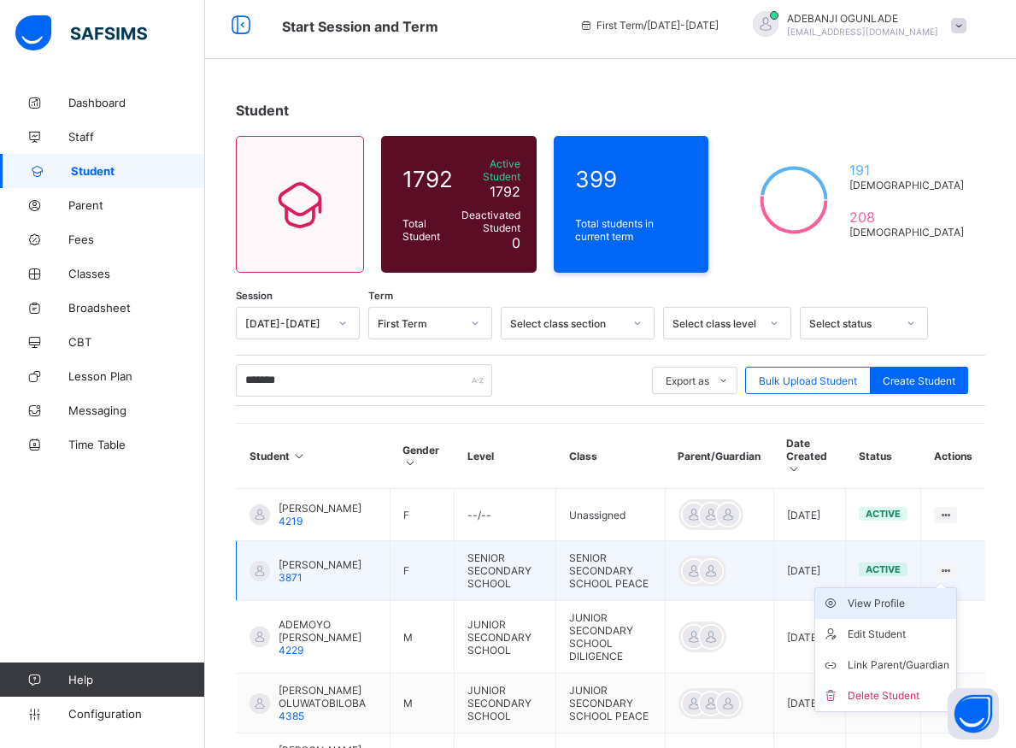
click at [903, 595] on div "View Profile" at bounding box center [899, 603] width 102 height 17
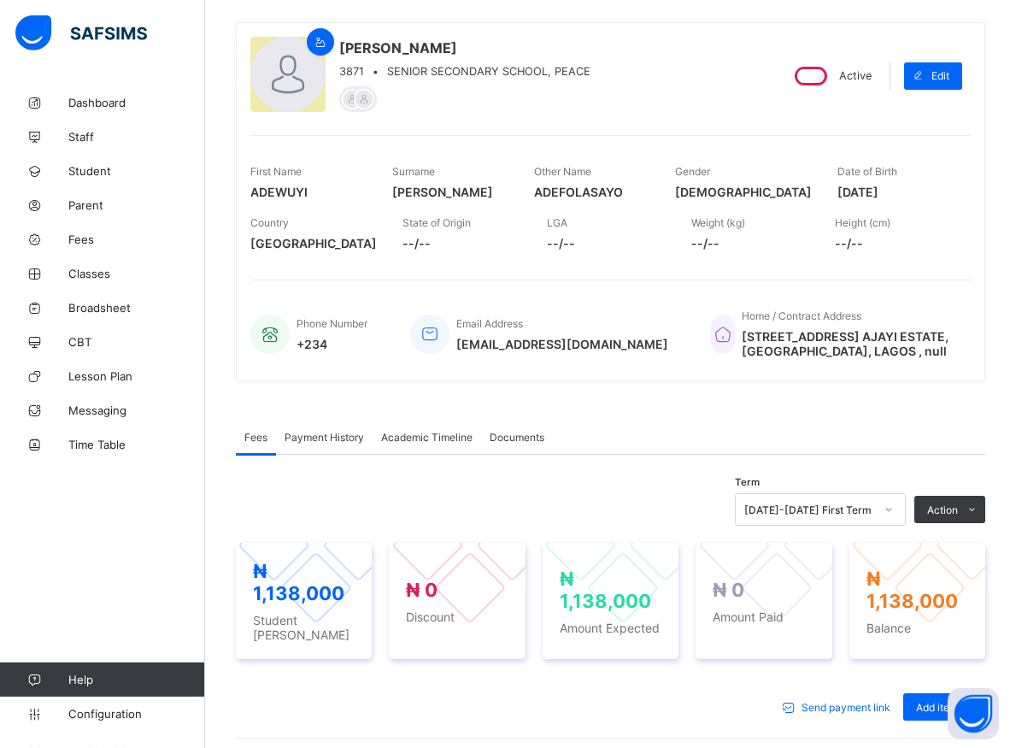
scroll to position [271, 0]
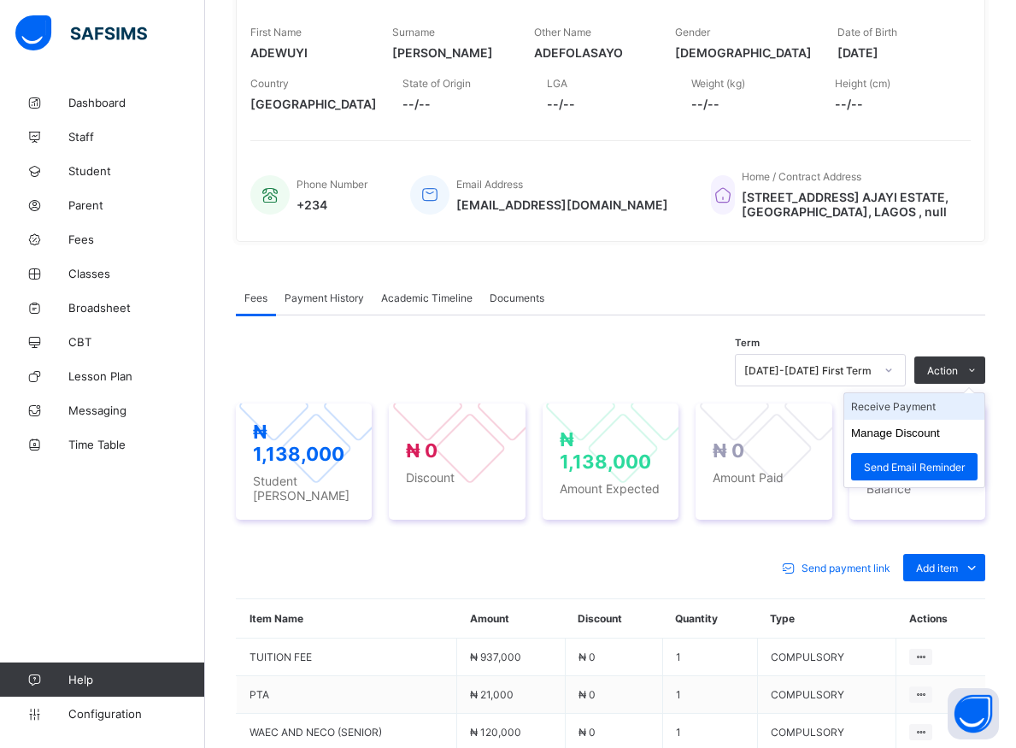
click at [920, 409] on li "Receive Payment" at bounding box center [914, 406] width 140 height 26
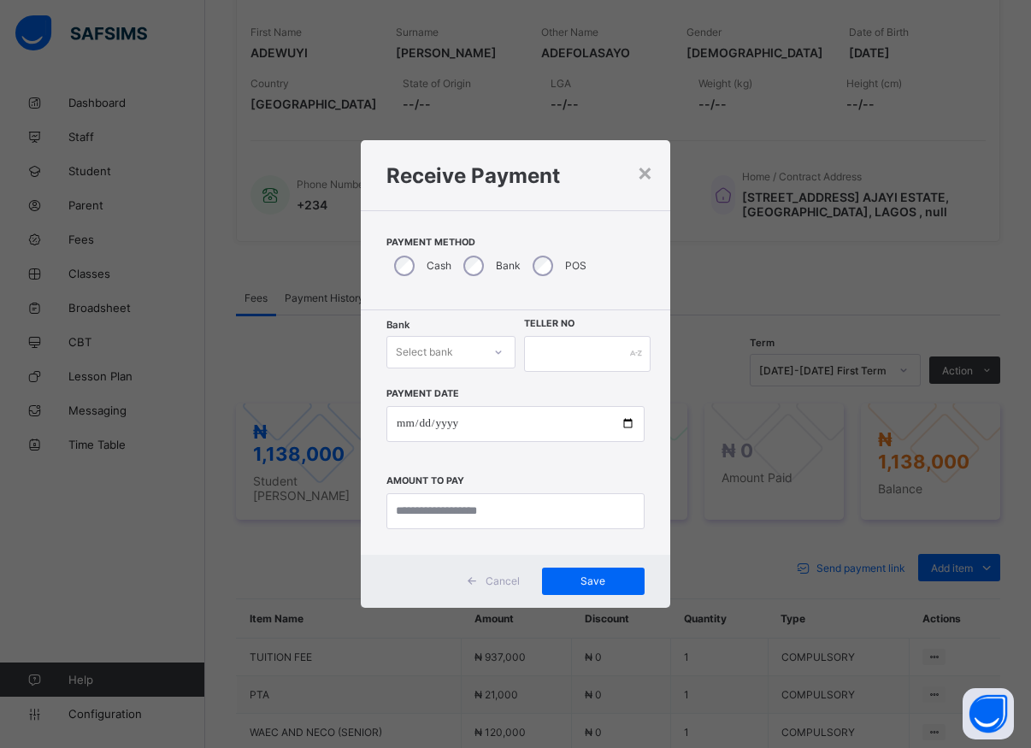
click at [497, 355] on icon at bounding box center [498, 352] width 10 height 17
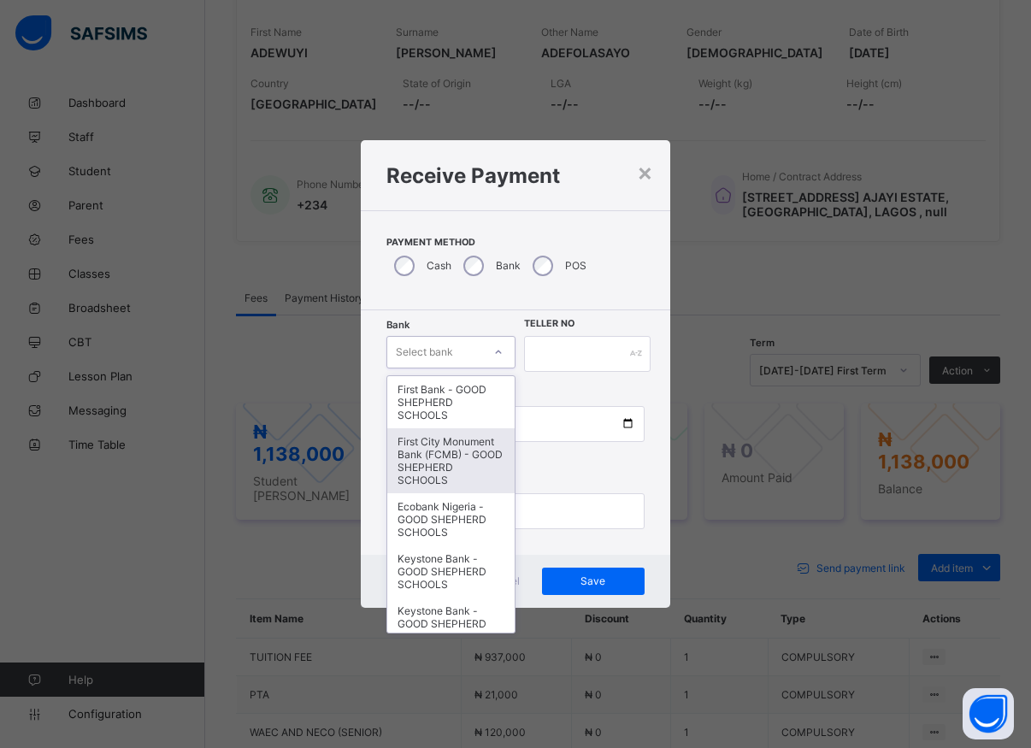
click at [121, 559] on div "× Receive Payment Payment Method Cash Bank POS Bank option First City Monument …" at bounding box center [515, 374] width 1031 height 748
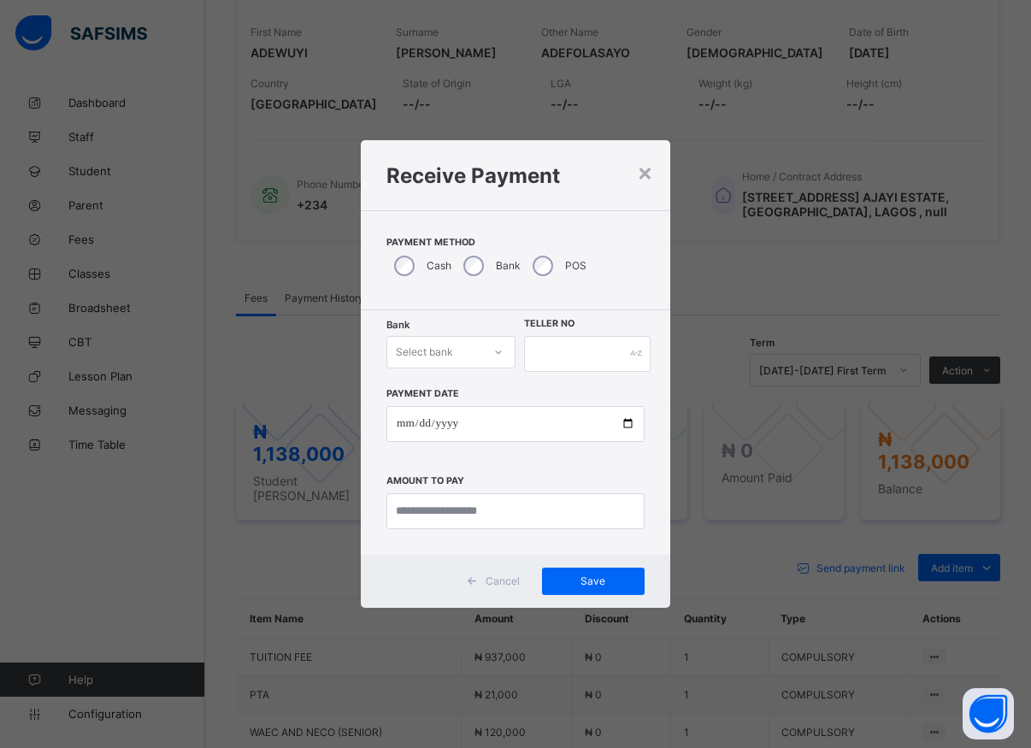
click at [492, 350] on div at bounding box center [498, 351] width 29 height 27
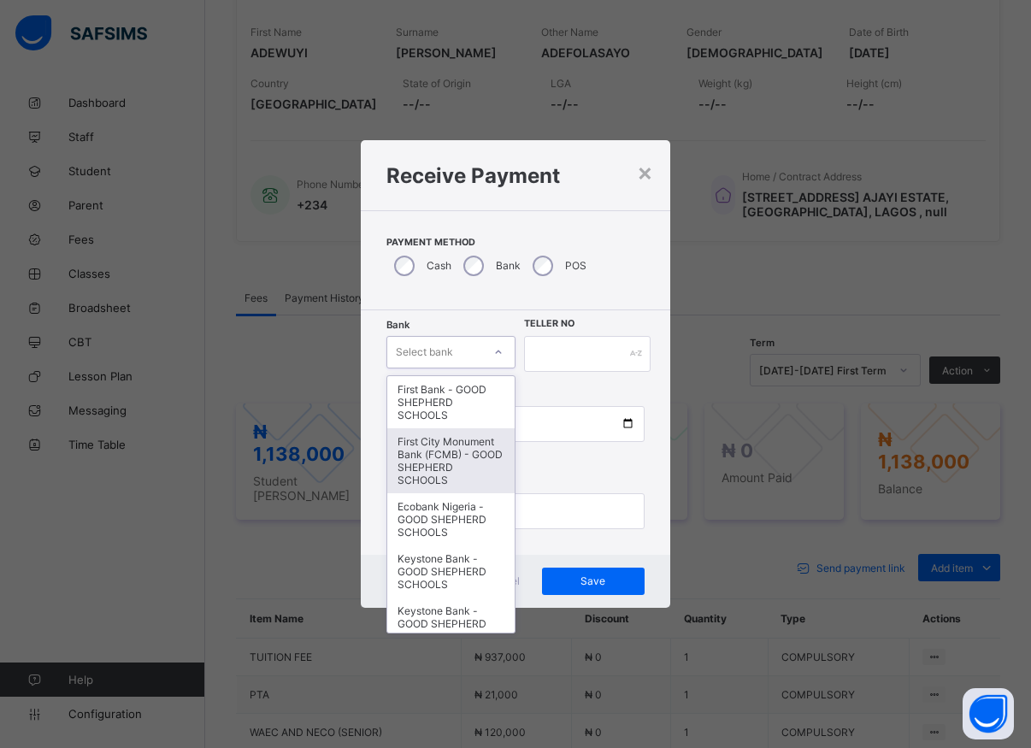
click at [413, 462] on div "First City Monument Bank (FCMB) - GOOD SHEPHERD SCHOOLS" at bounding box center [450, 460] width 127 height 65
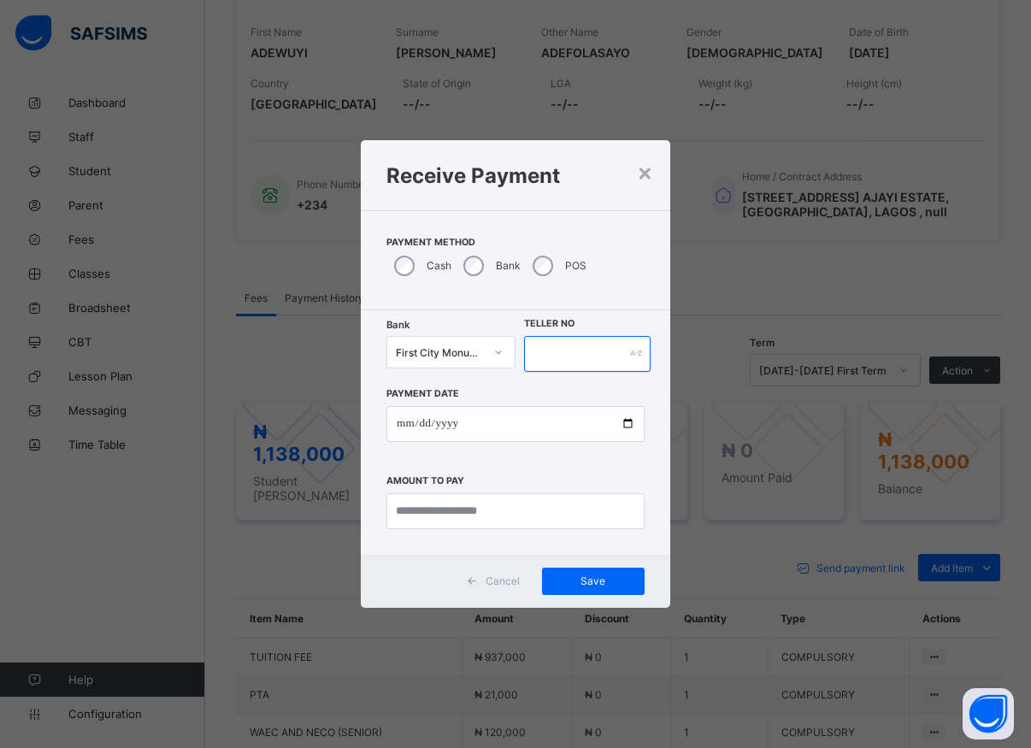
click at [535, 354] on input "text" at bounding box center [587, 354] width 126 height 36
type input "*****"
click at [624, 426] on input "date" at bounding box center [515, 424] width 258 height 36
type input "**********"
click at [427, 509] on input "currency" at bounding box center [515, 511] width 258 height 36
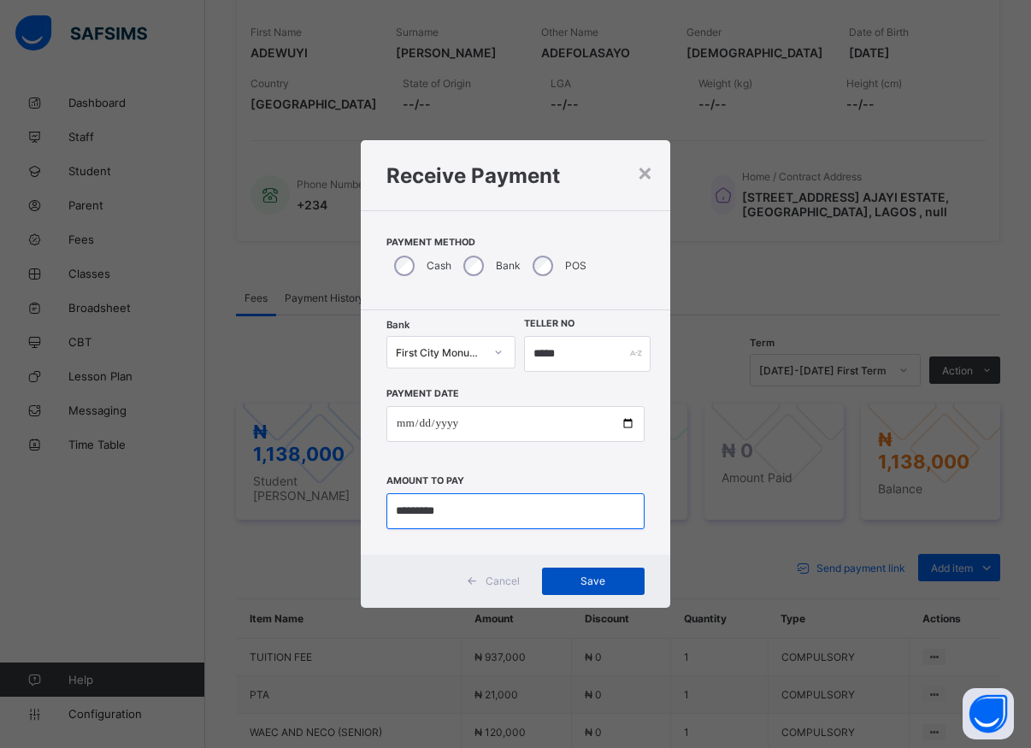
type input "*********"
click at [597, 583] on span "Save" at bounding box center [593, 580] width 77 height 13
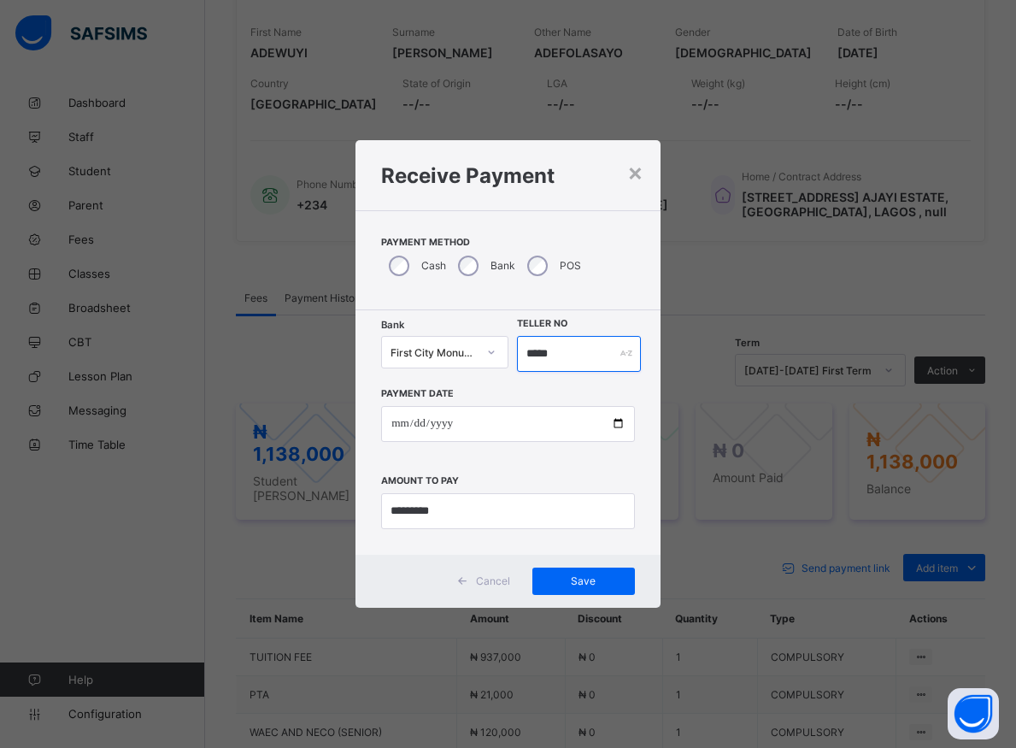
click at [566, 359] on input "*****" at bounding box center [579, 354] width 124 height 36
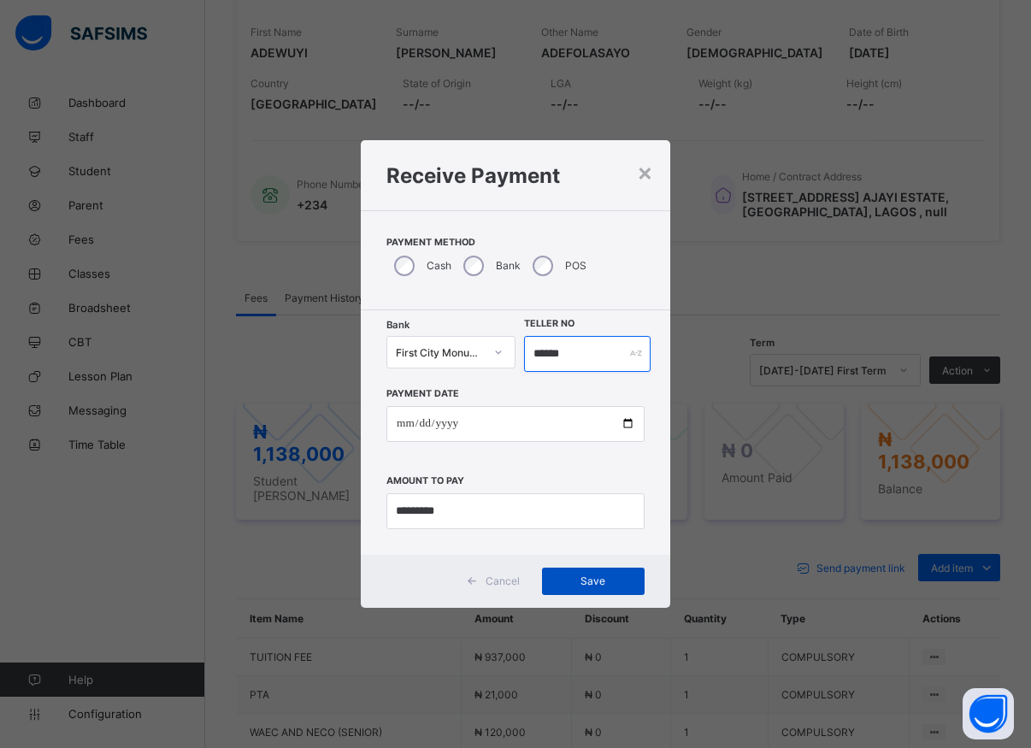
type input "******"
drag, startPoint x: 602, startPoint y: 585, endPoint x: 596, endPoint y: 573, distance: 13.4
click at [602, 583] on span "Save" at bounding box center [593, 580] width 77 height 13
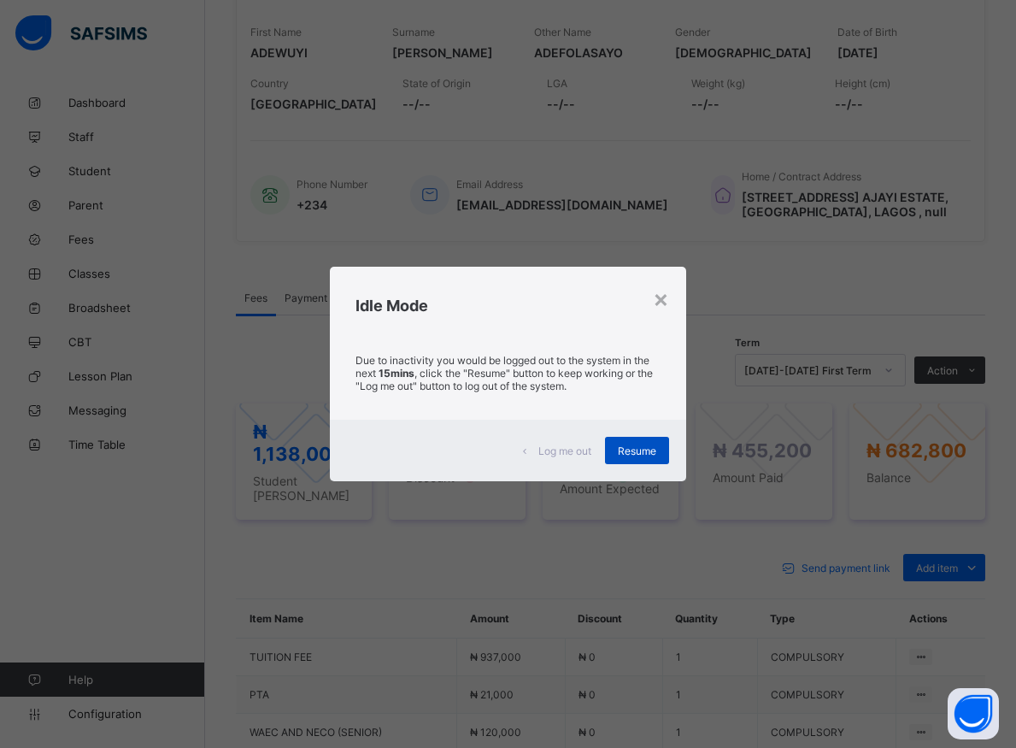
click at [623, 450] on span "Resume" at bounding box center [637, 450] width 38 height 13
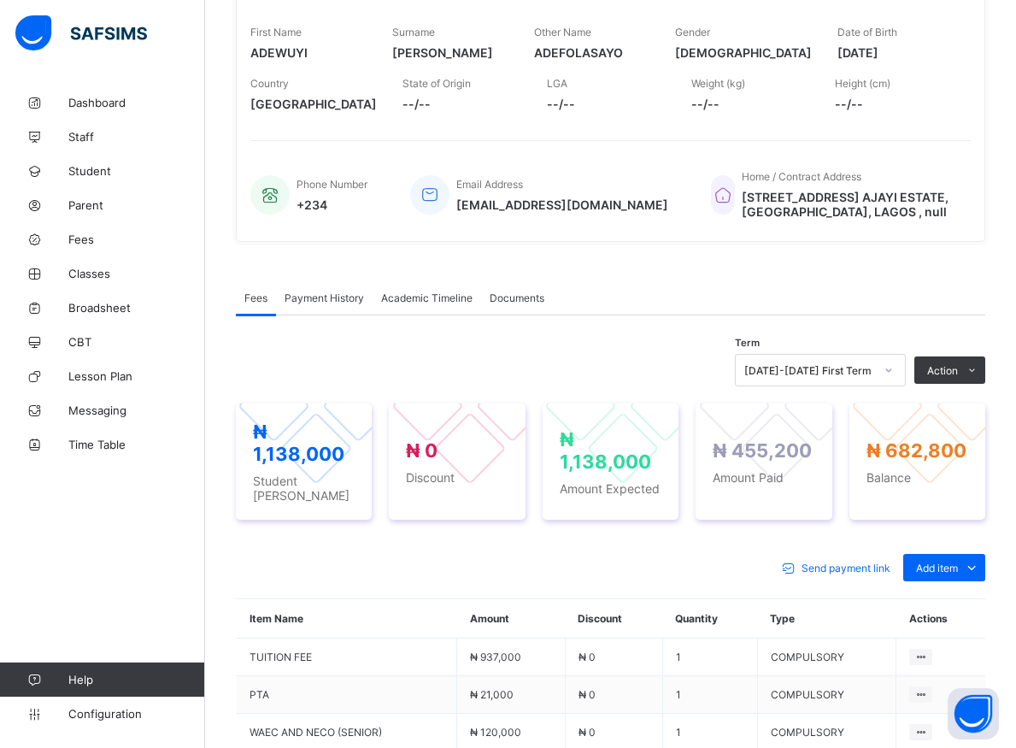
click at [920, 104] on span "--/--" at bounding box center [894, 104] width 119 height 15
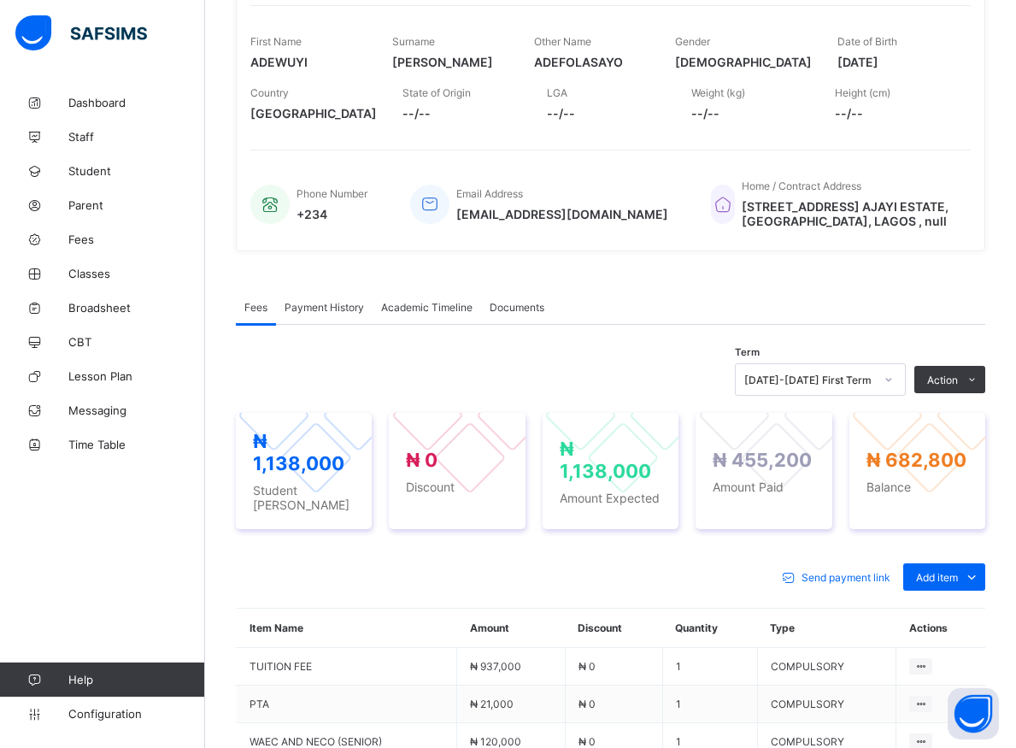
scroll to position [0, 0]
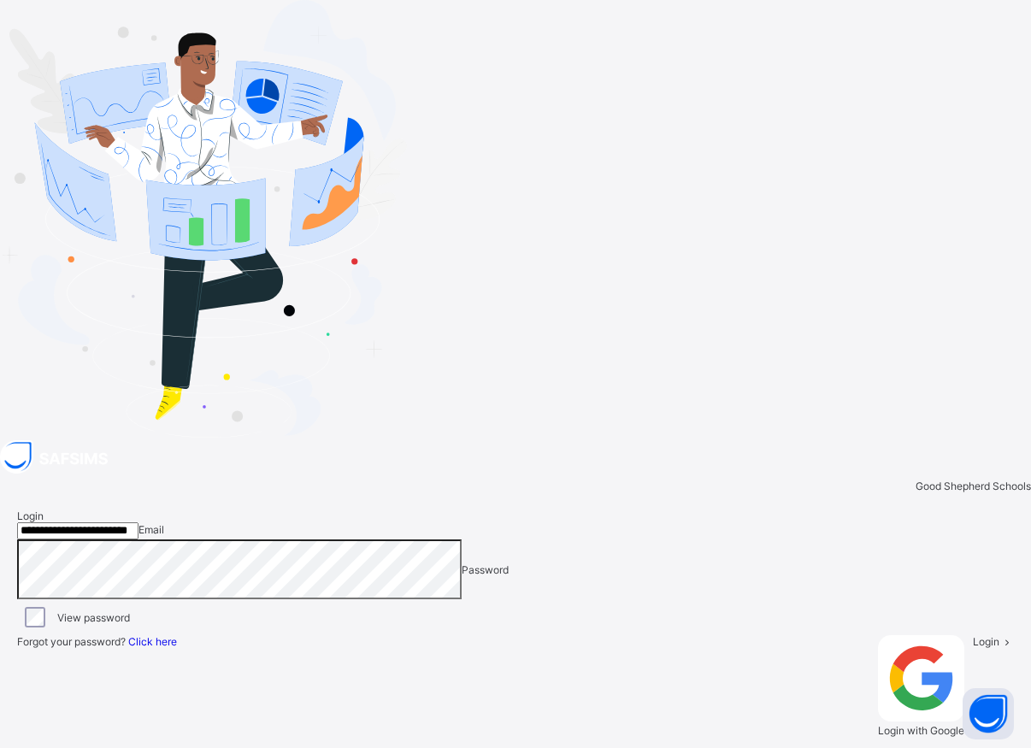
click at [973, 635] on div "Login" at bounding box center [993, 686] width 41 height 102
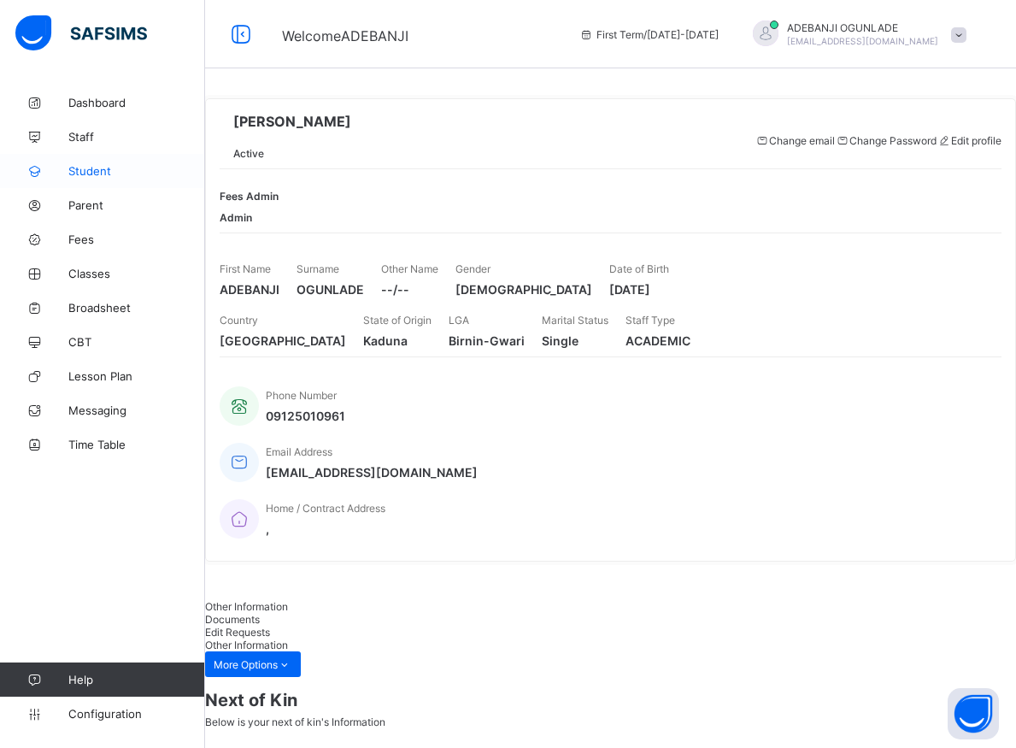
click at [80, 176] on span "Student" at bounding box center [136, 171] width 137 height 14
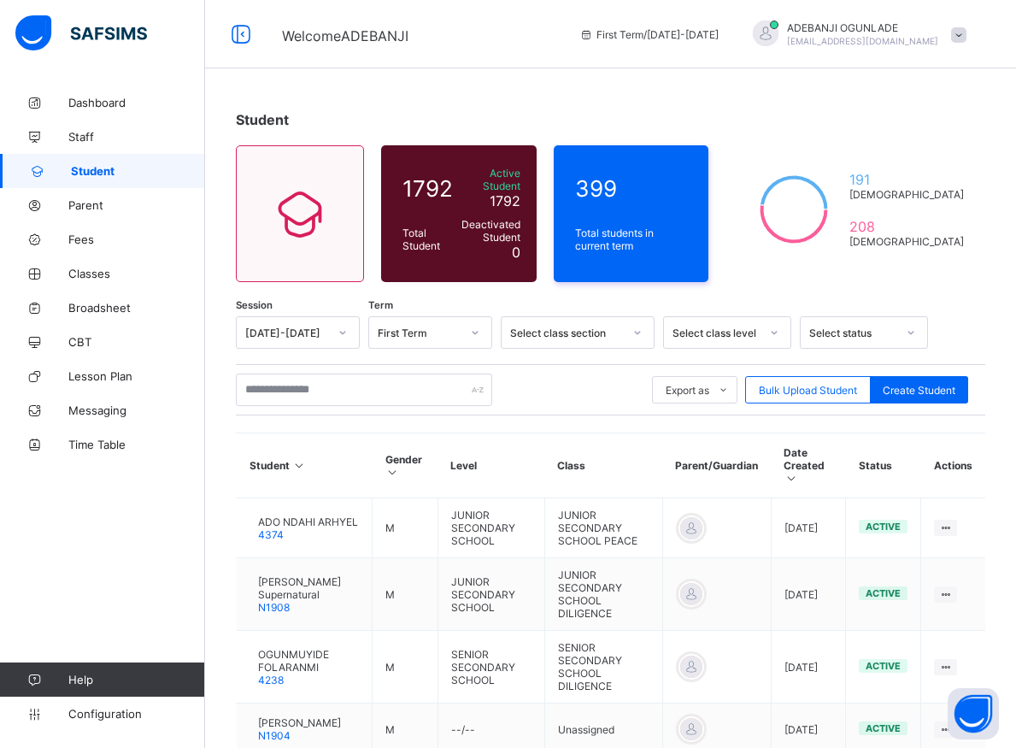
click at [586, 389] on div "Export as Pdf Report Excel Report Excel Report (LMS) Bulk Upload Student Create…" at bounding box center [611, 389] width 750 height 32
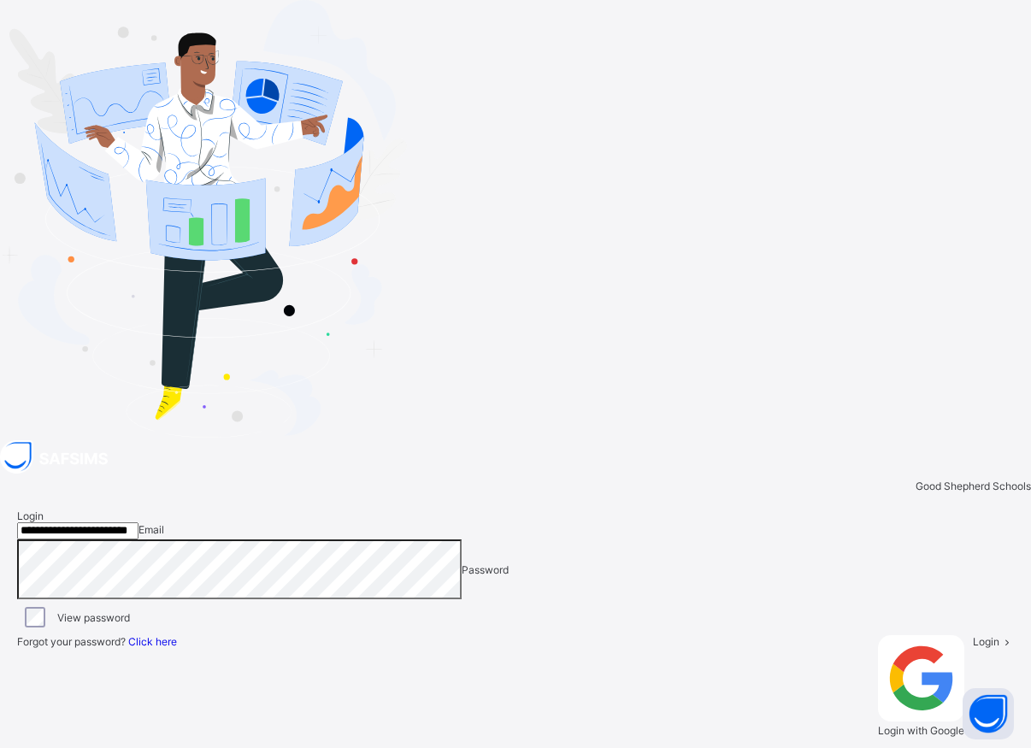
click at [650, 479] on div "Good Shepherd Schools" at bounding box center [515, 485] width 1031 height 13
